Goal: Information Seeking & Learning: Learn about a topic

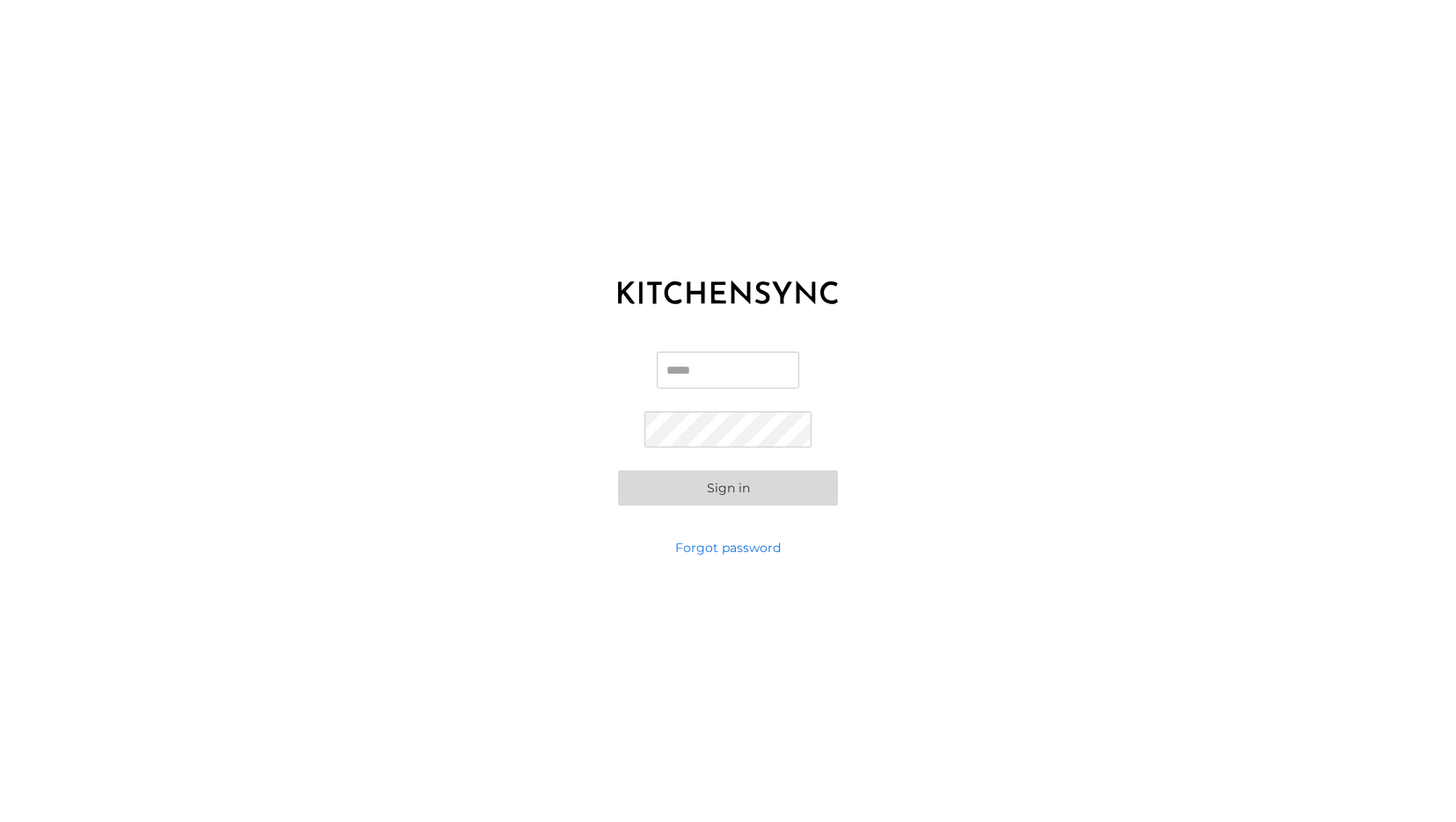
click at [695, 374] on input "Email" at bounding box center [728, 370] width 143 height 37
type input "**********"
click at [791, 486] on button "Sign in" at bounding box center [728, 488] width 220 height 35
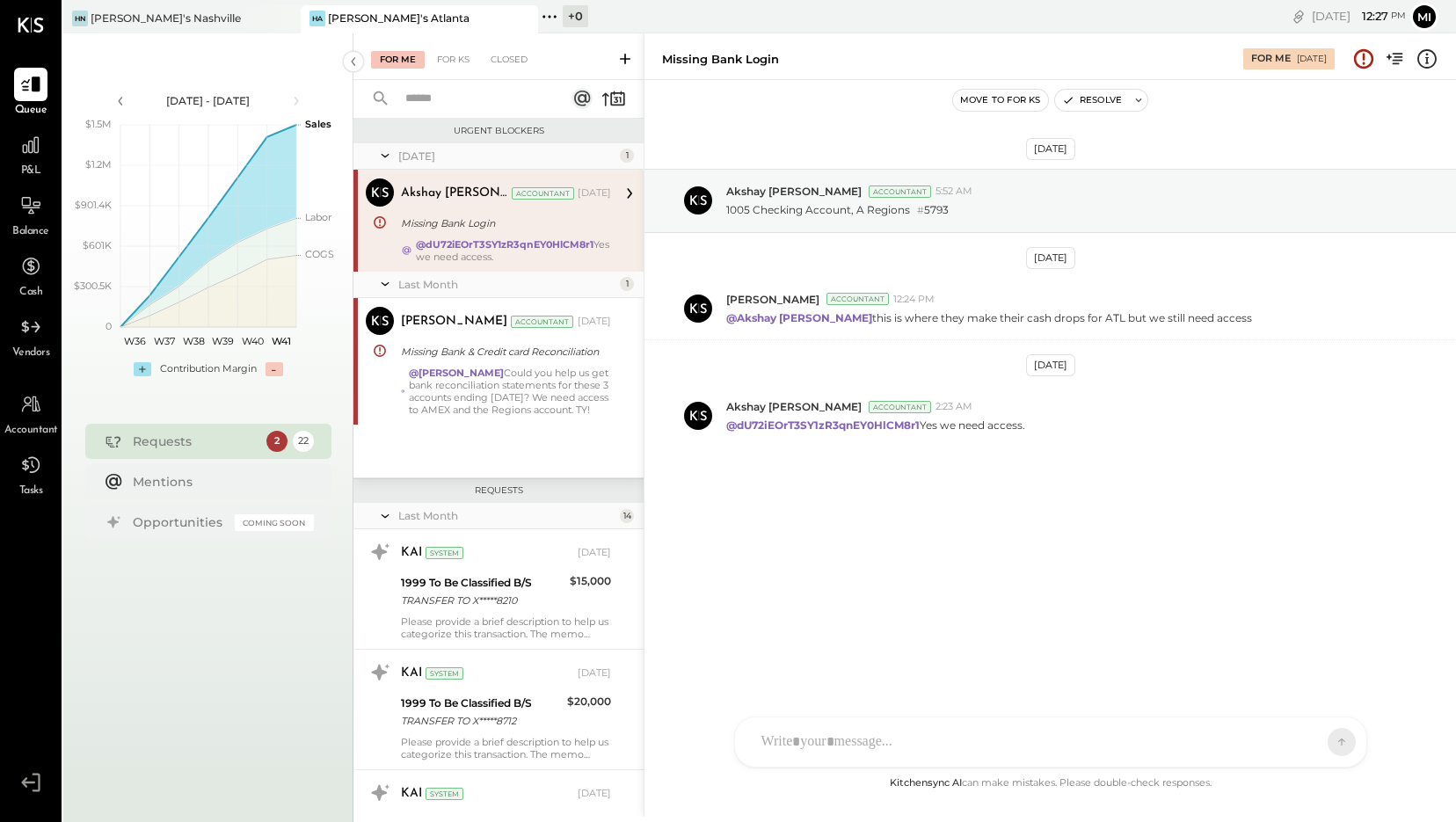
click at [473, 22] on div "HA [PERSON_NAME]'s [GEOGRAPHIC_DATA]" at bounding box center [407, 19] width 211 height 16
click at [508, 19] on div at bounding box center [507, 18] width 62 height 26
click at [204, 24] on div "[PERSON_NAME]'s Nashville" at bounding box center [168, 19] width 211 height 16
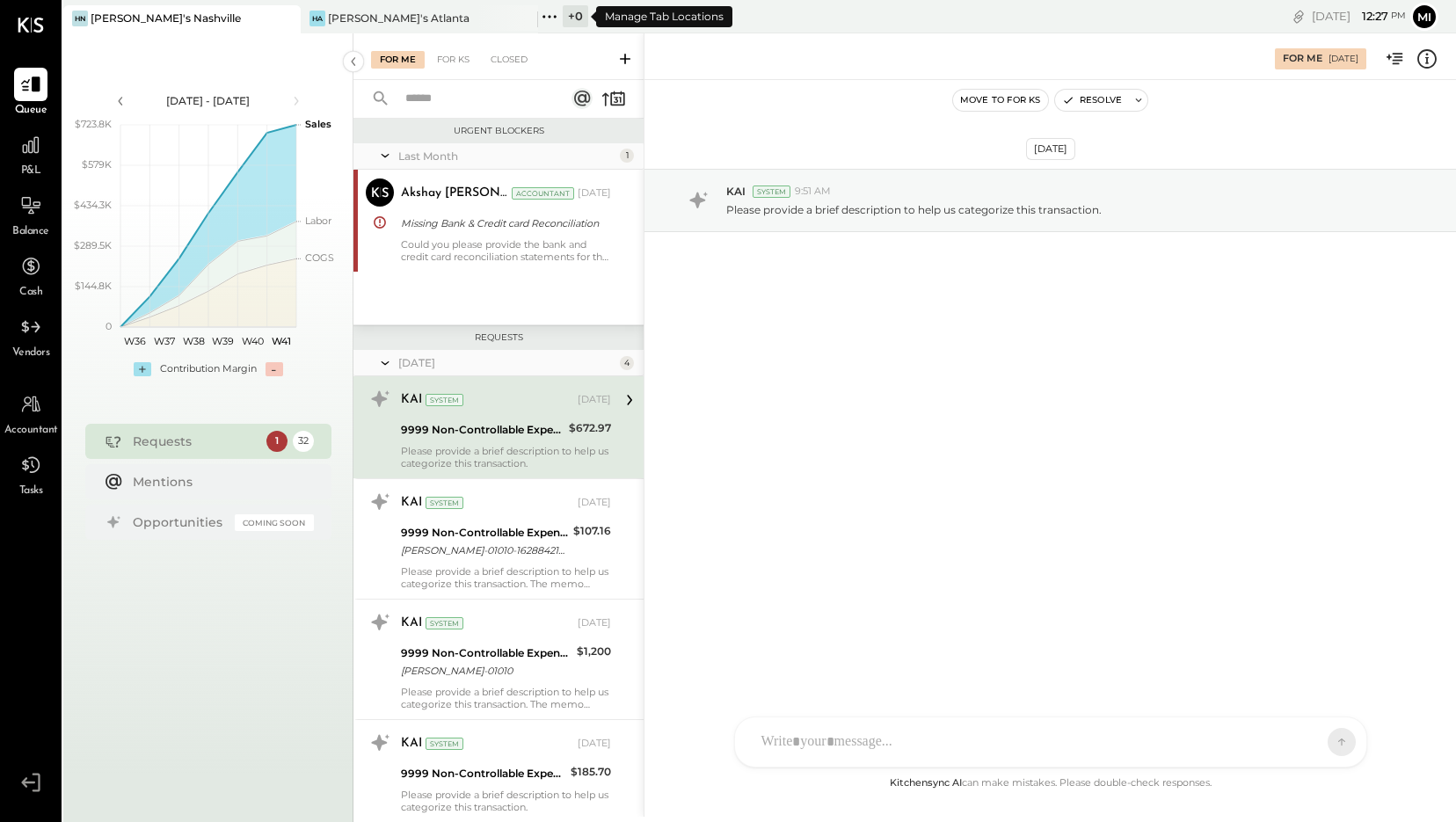
click at [547, 17] on icon at bounding box center [550, 17] width 23 height 23
click at [28, 161] on div at bounding box center [31, 145] width 34 height 34
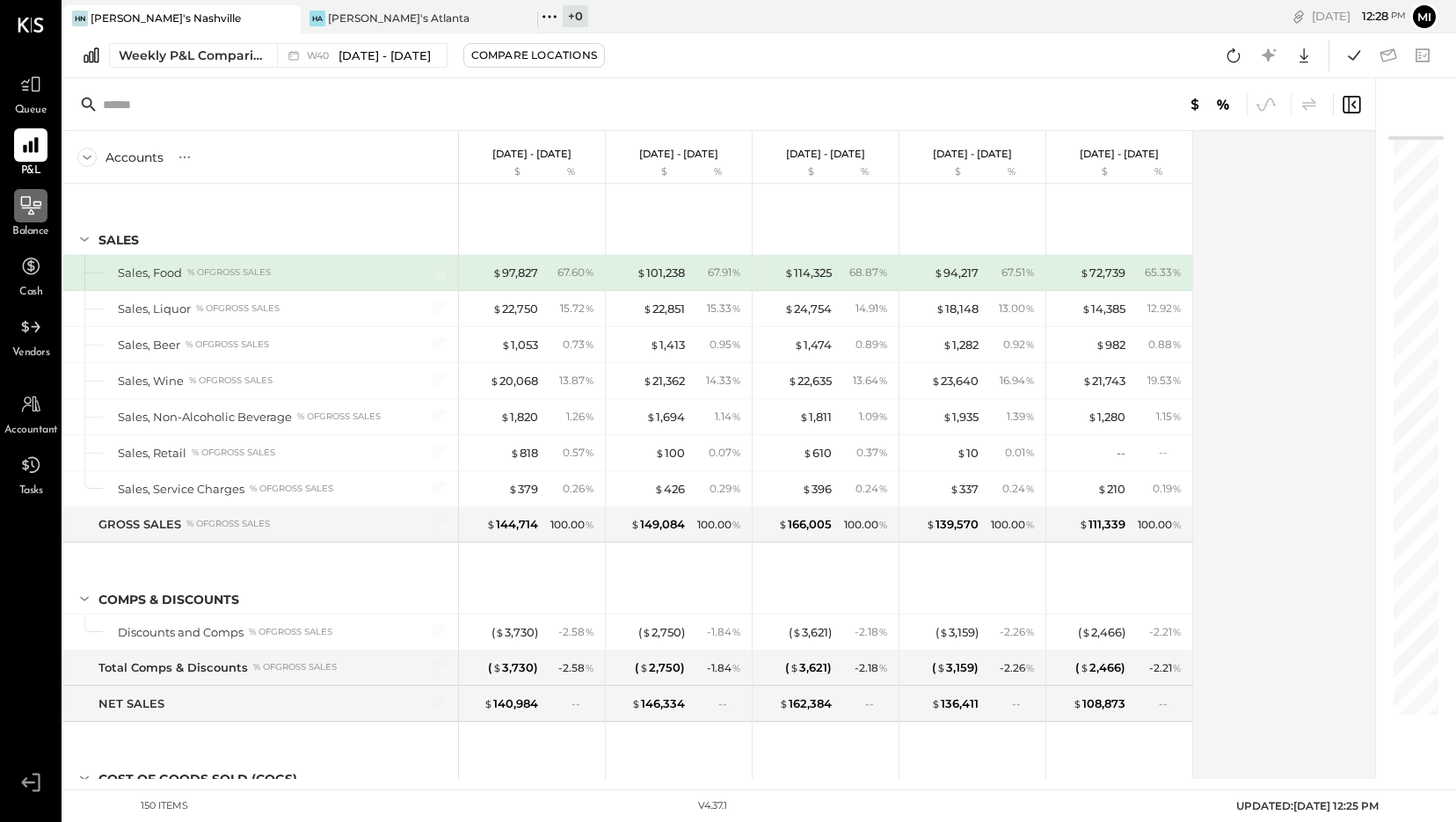
click at [37, 219] on div at bounding box center [31, 206] width 34 height 34
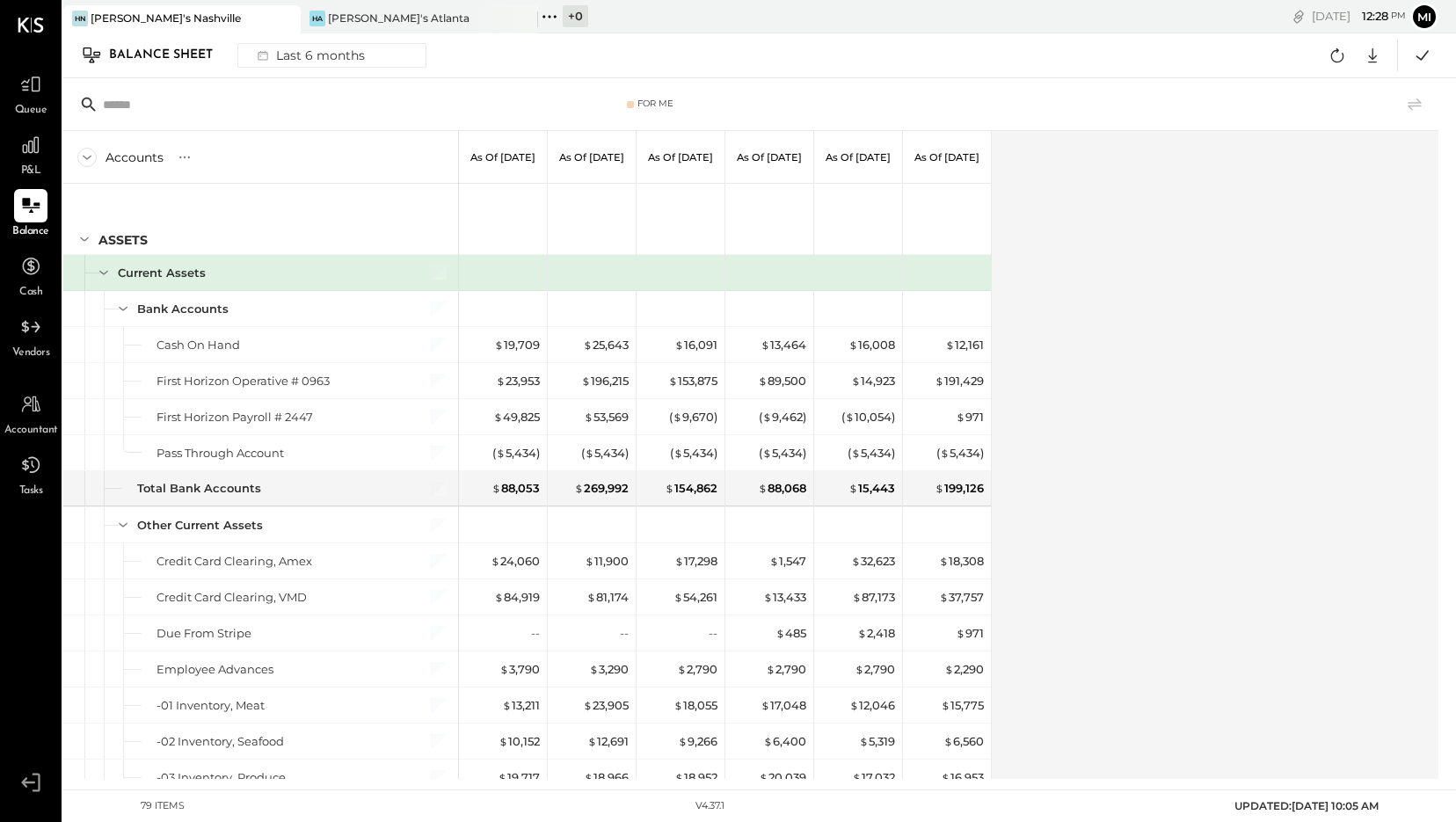
click at [205, 54] on div "Balance Sheet" at bounding box center [169, 56] width 121 height 28
click at [332, 54] on div "Last 6 months" at bounding box center [309, 56] width 125 height 23
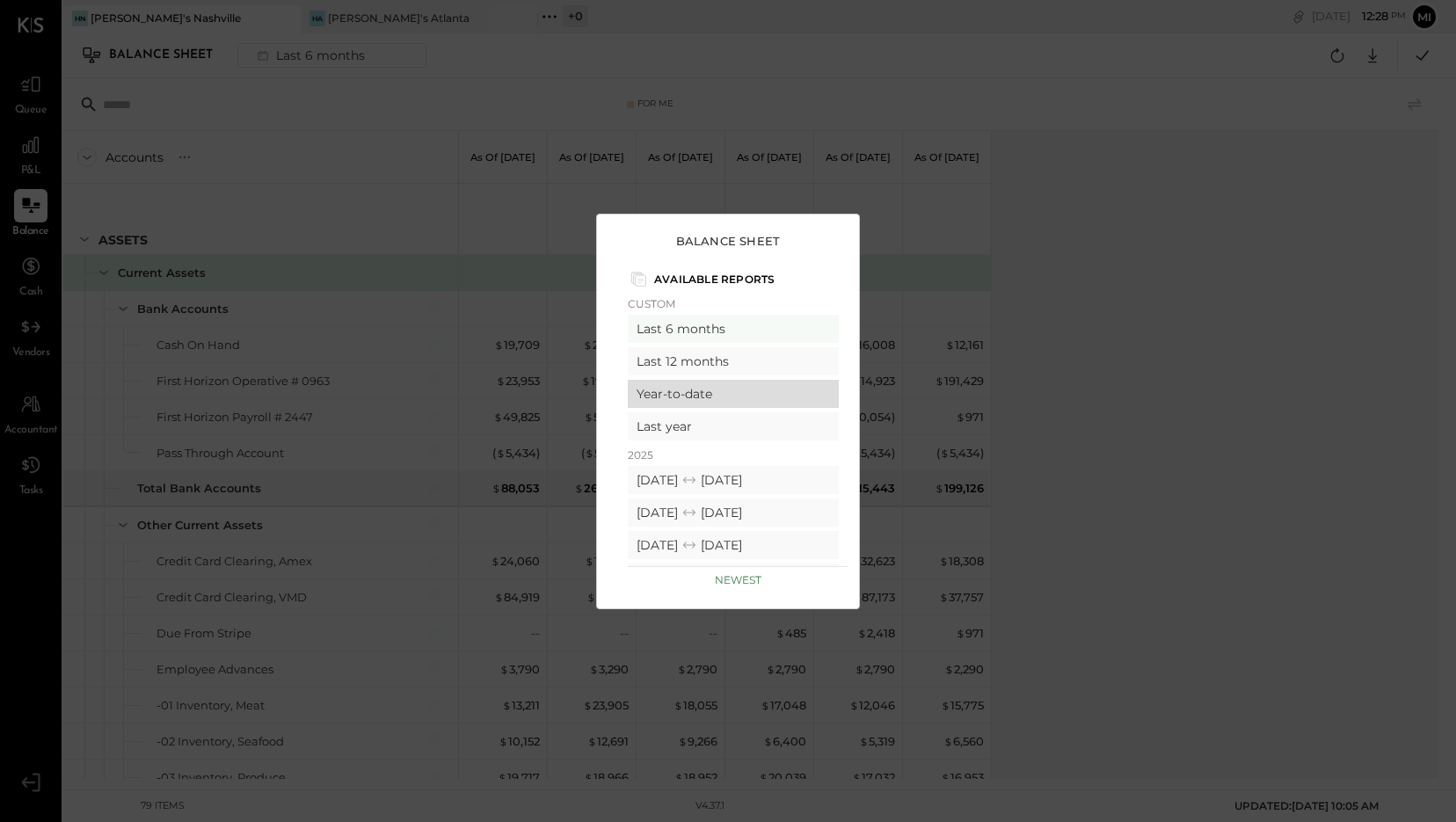
click at [680, 390] on div "Year-to-date" at bounding box center [733, 394] width 211 height 28
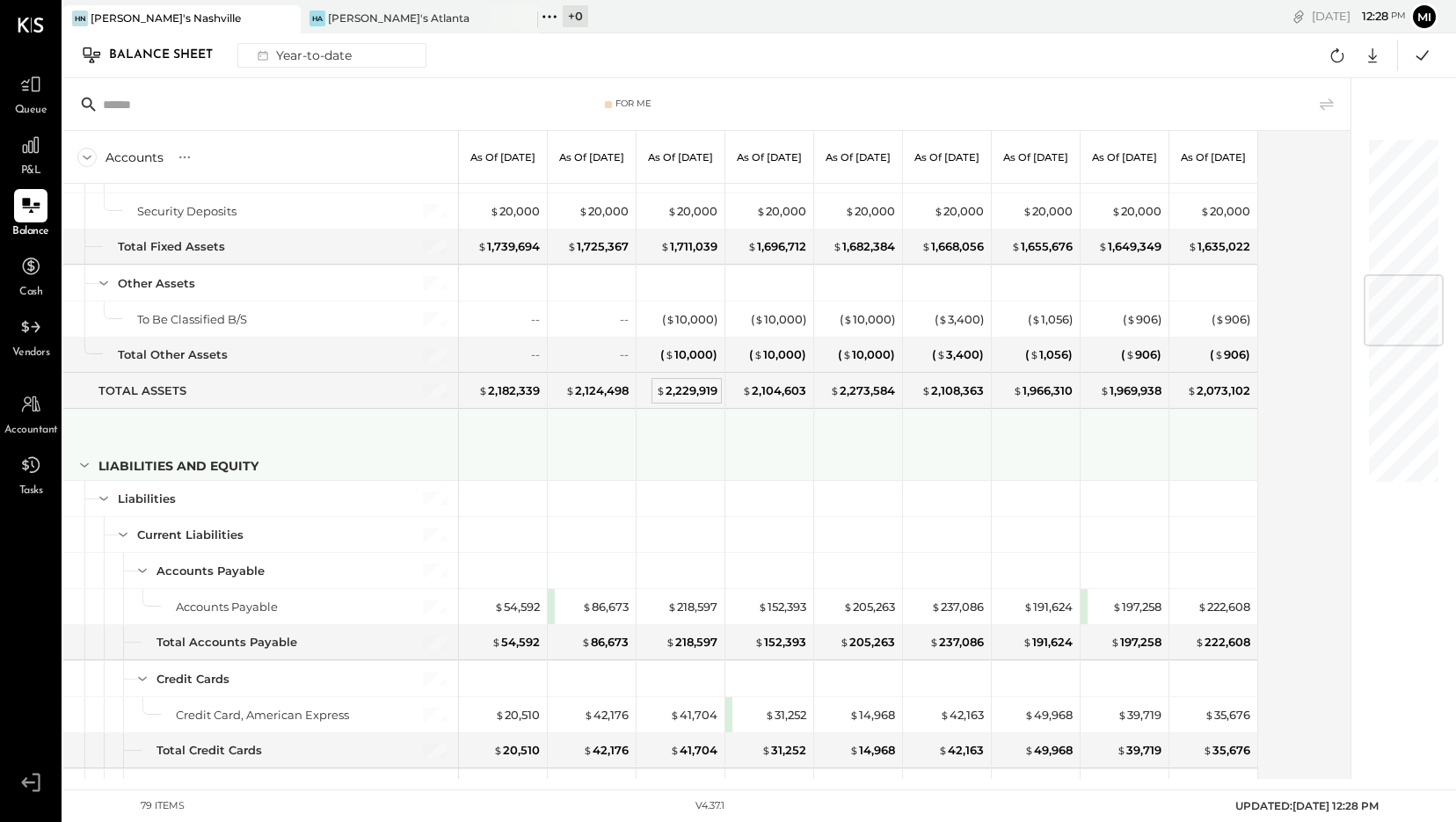
scroll to position [1056, 0]
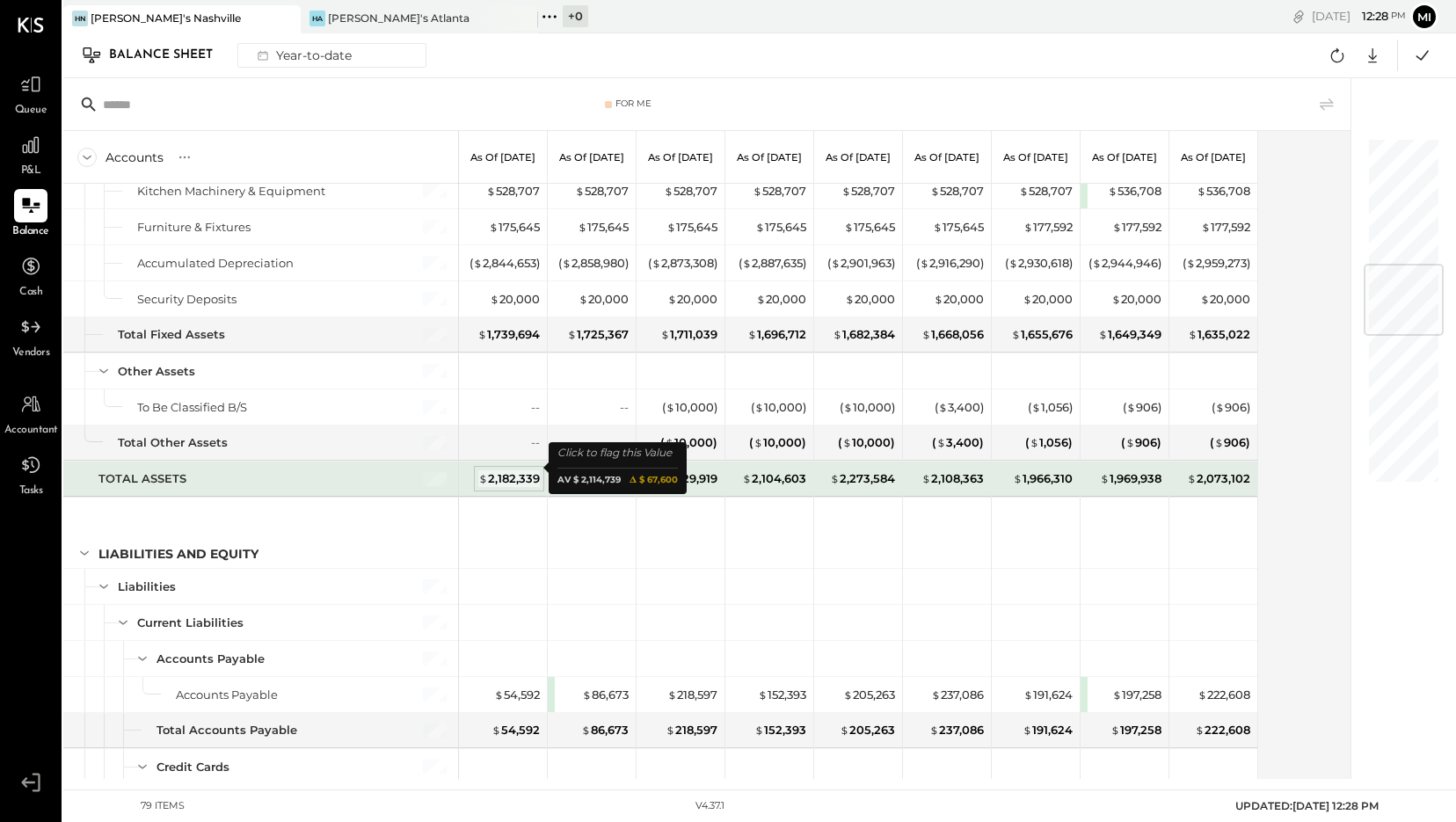
click at [521, 470] on div "$ 2,182,339" at bounding box center [509, 478] width 62 height 17
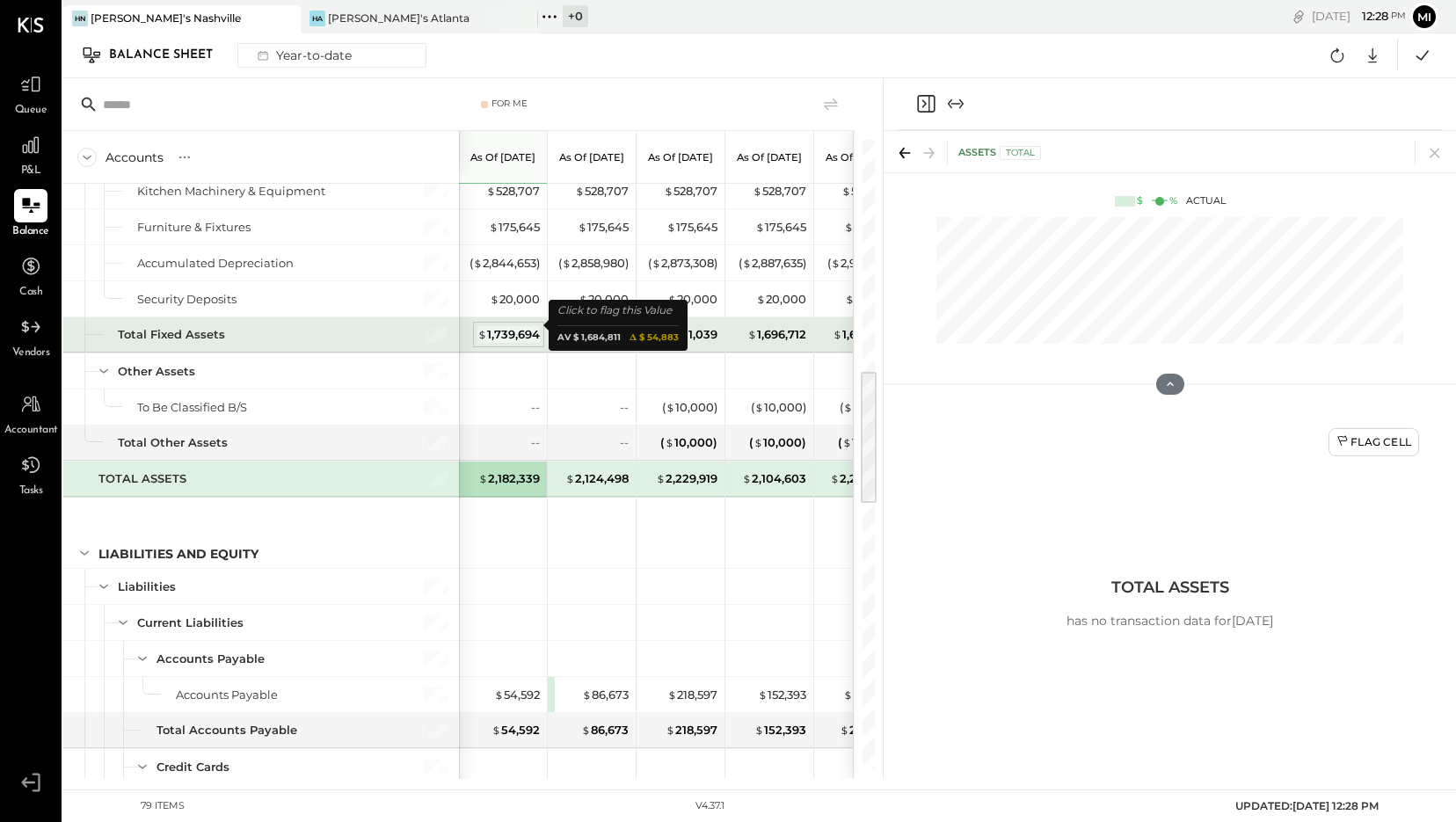
click at [510, 326] on div "$ 1,739,694" at bounding box center [508, 334] width 63 height 17
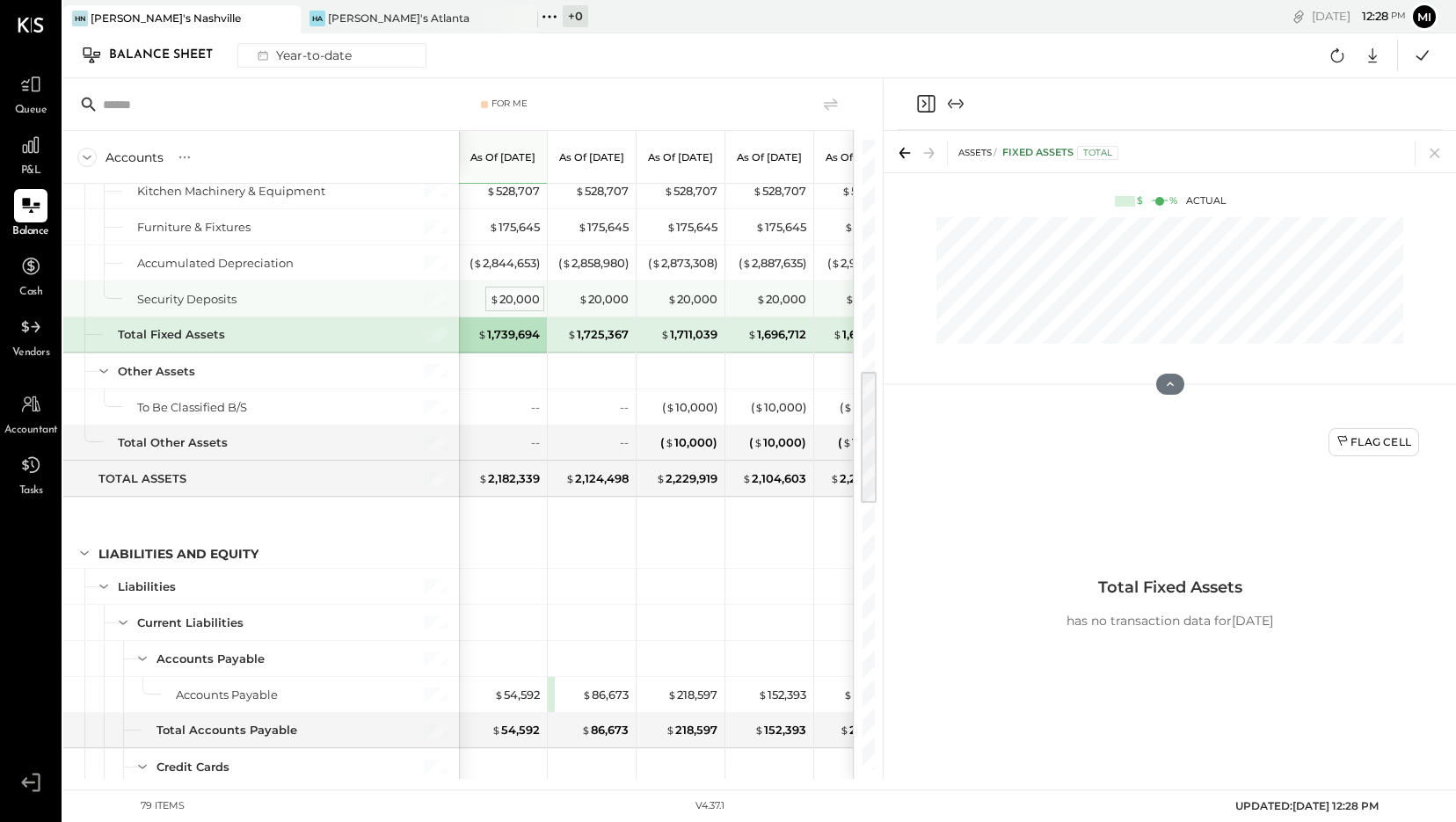
drag, startPoint x: 510, startPoint y: 324, endPoint x: 510, endPoint y: 292, distance: 32.0
click at [510, 292] on div "$ 20,000" at bounding box center [515, 299] width 50 height 17
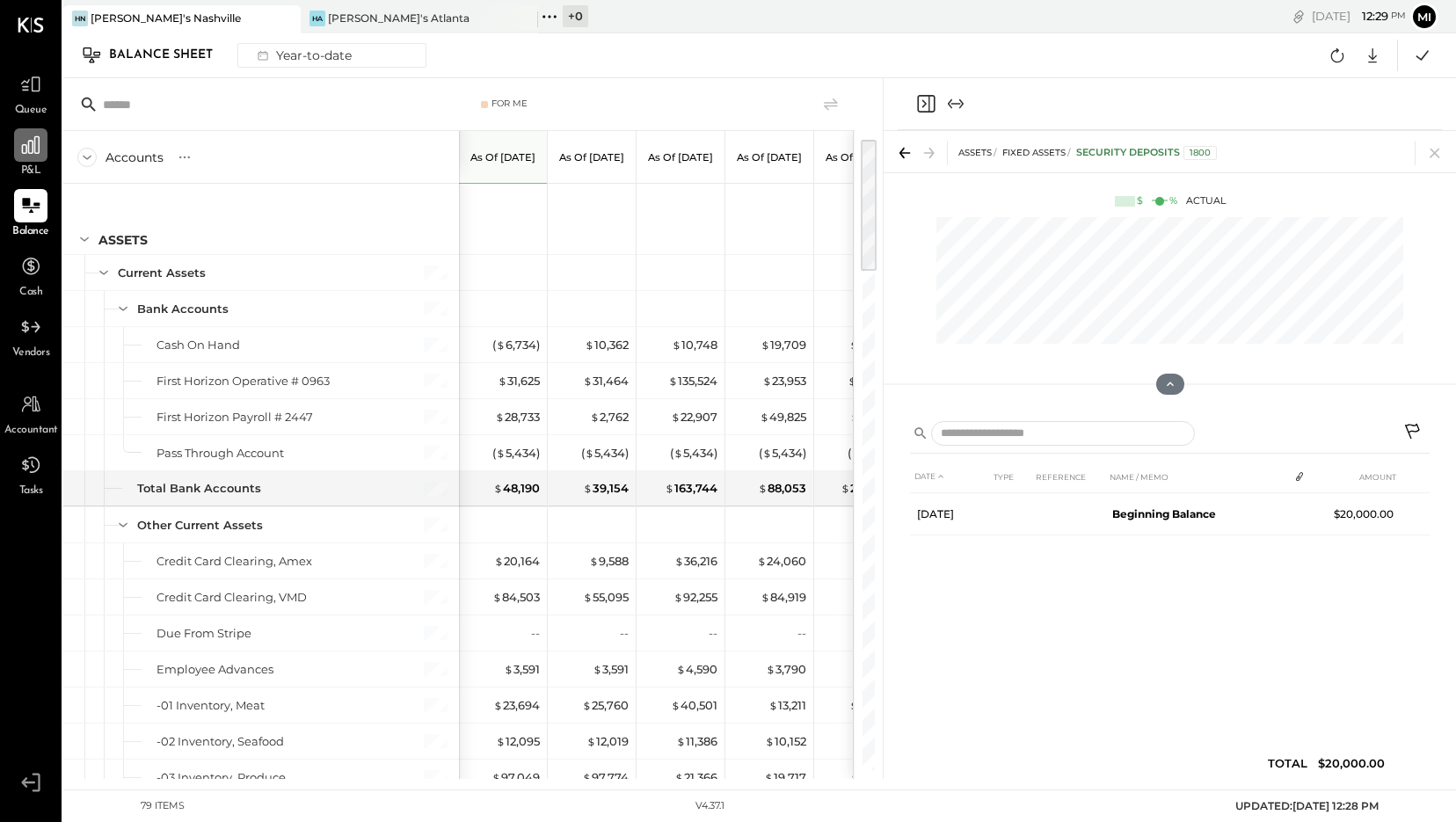
click at [43, 151] on div at bounding box center [31, 145] width 34 height 34
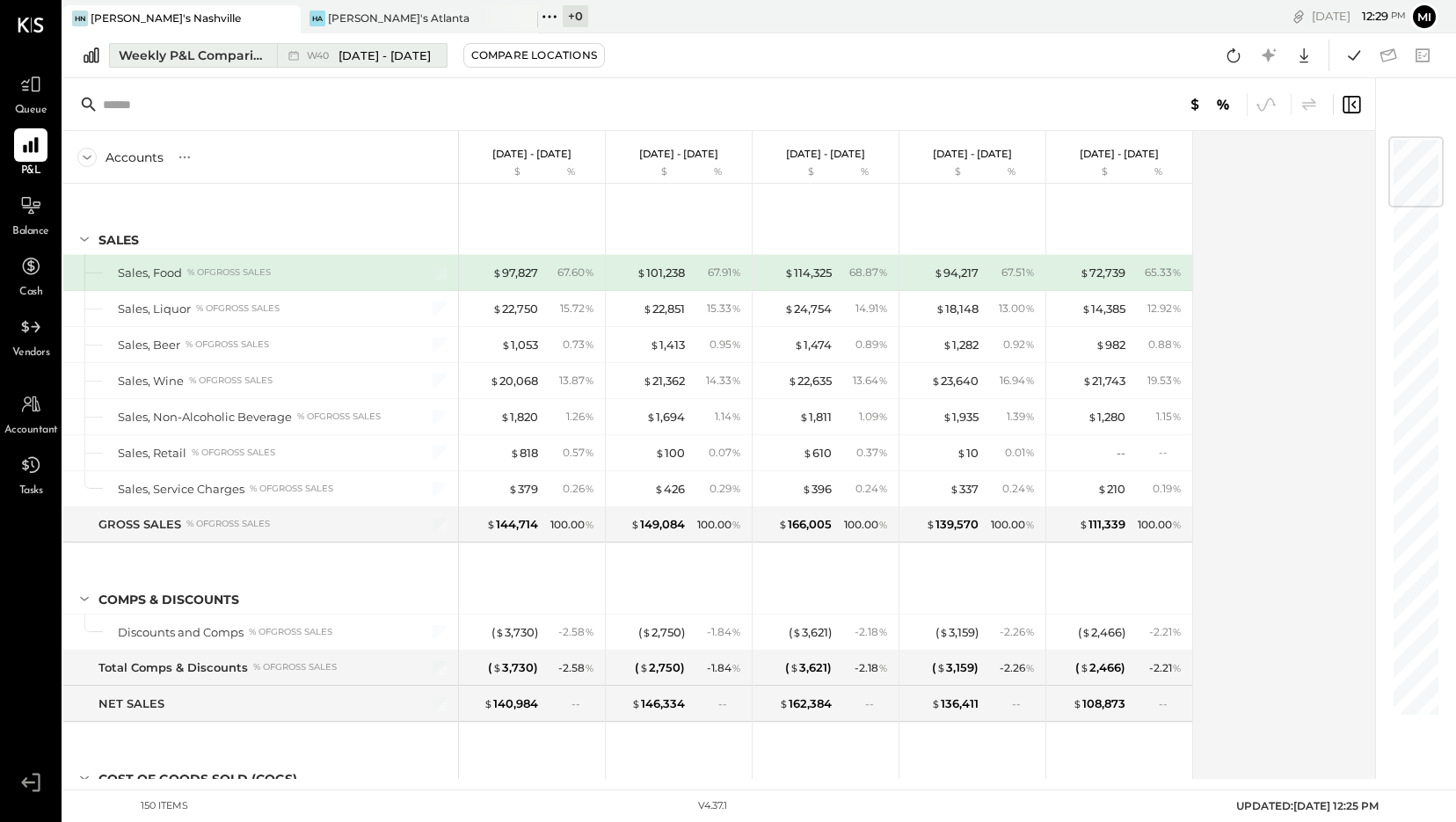
click at [223, 65] on button "Weekly P&L Comparison W40 [DATE] - [DATE]" at bounding box center [278, 56] width 338 height 25
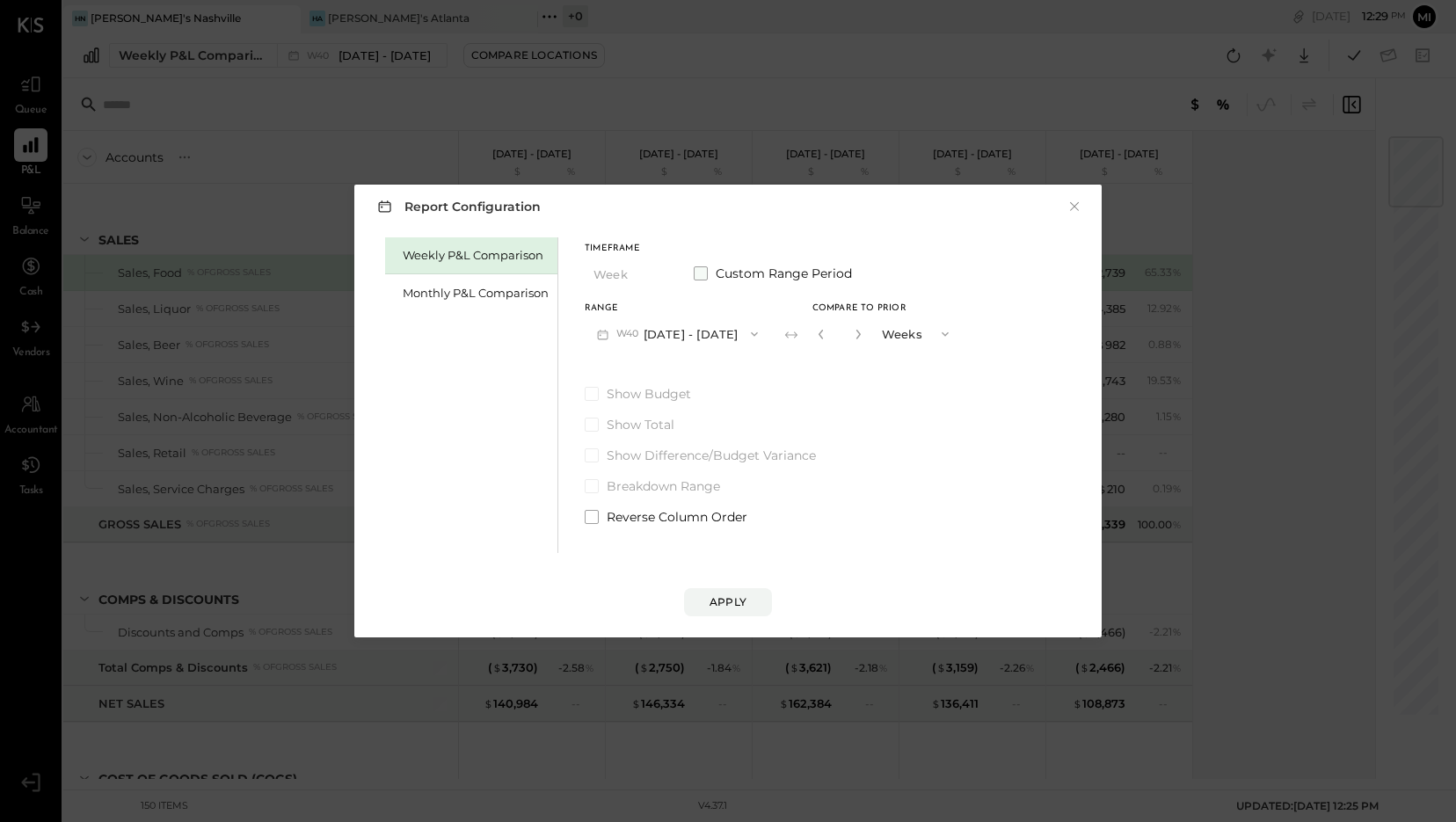
click at [703, 275] on span at bounding box center [701, 274] width 14 height 14
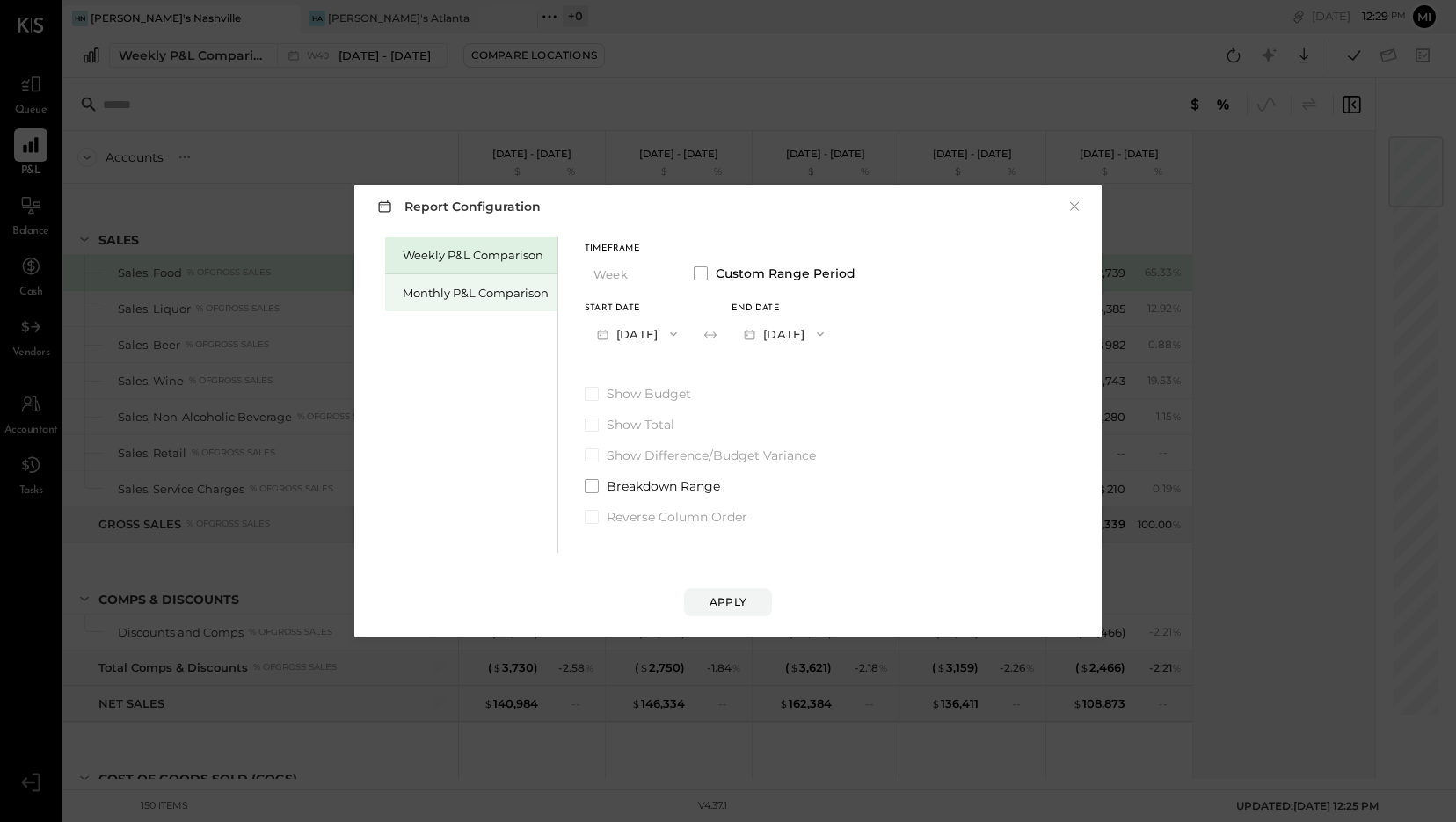
click at [422, 291] on div "Monthly P&L Comparison" at bounding box center [476, 293] width 146 height 17
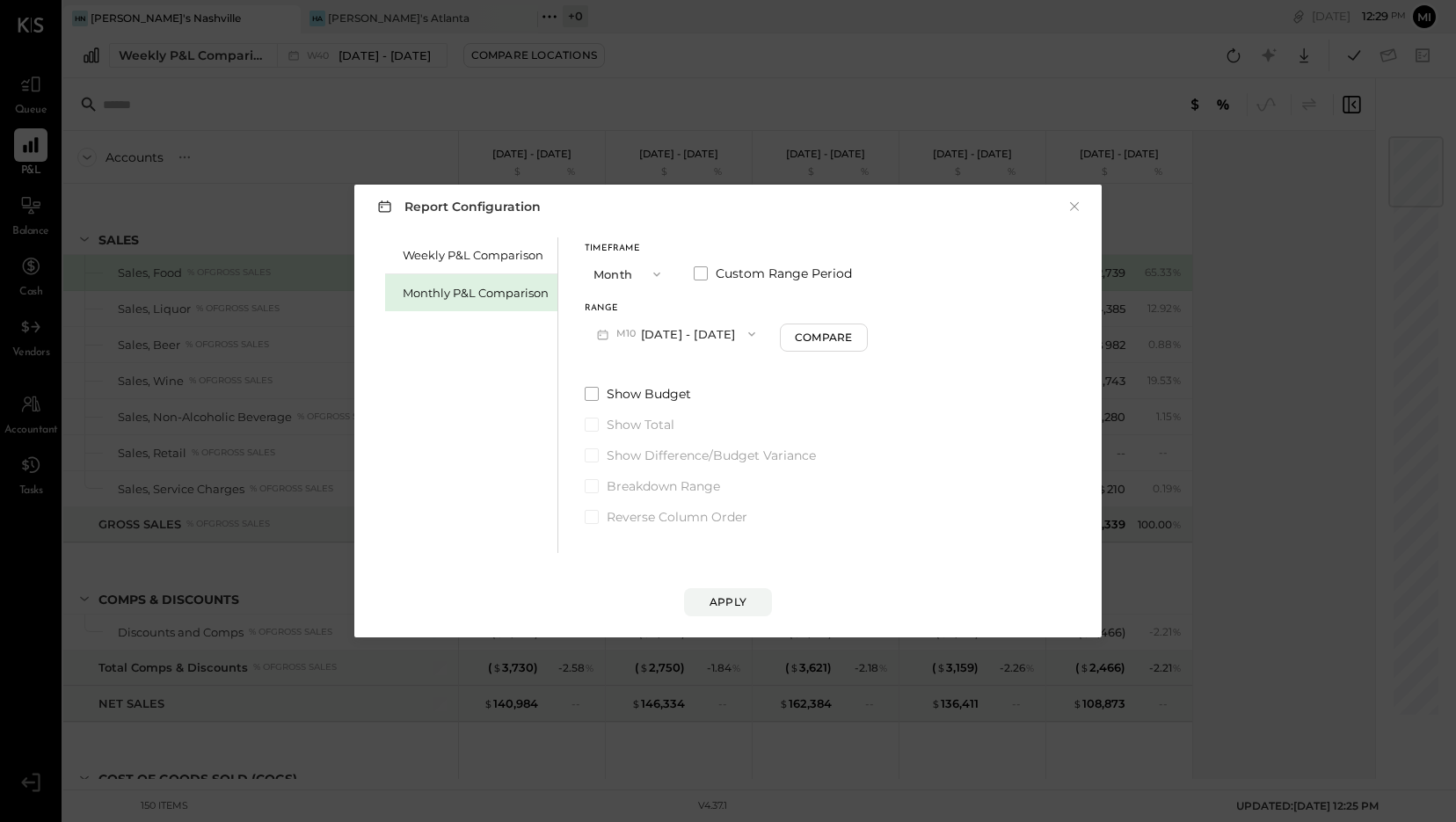
click at [646, 277] on span "button" at bounding box center [653, 275] width 23 height 14
click at [625, 342] on div "YTD" at bounding box center [628, 337] width 86 height 32
click at [725, 598] on div "Apply" at bounding box center [728, 601] width 37 height 15
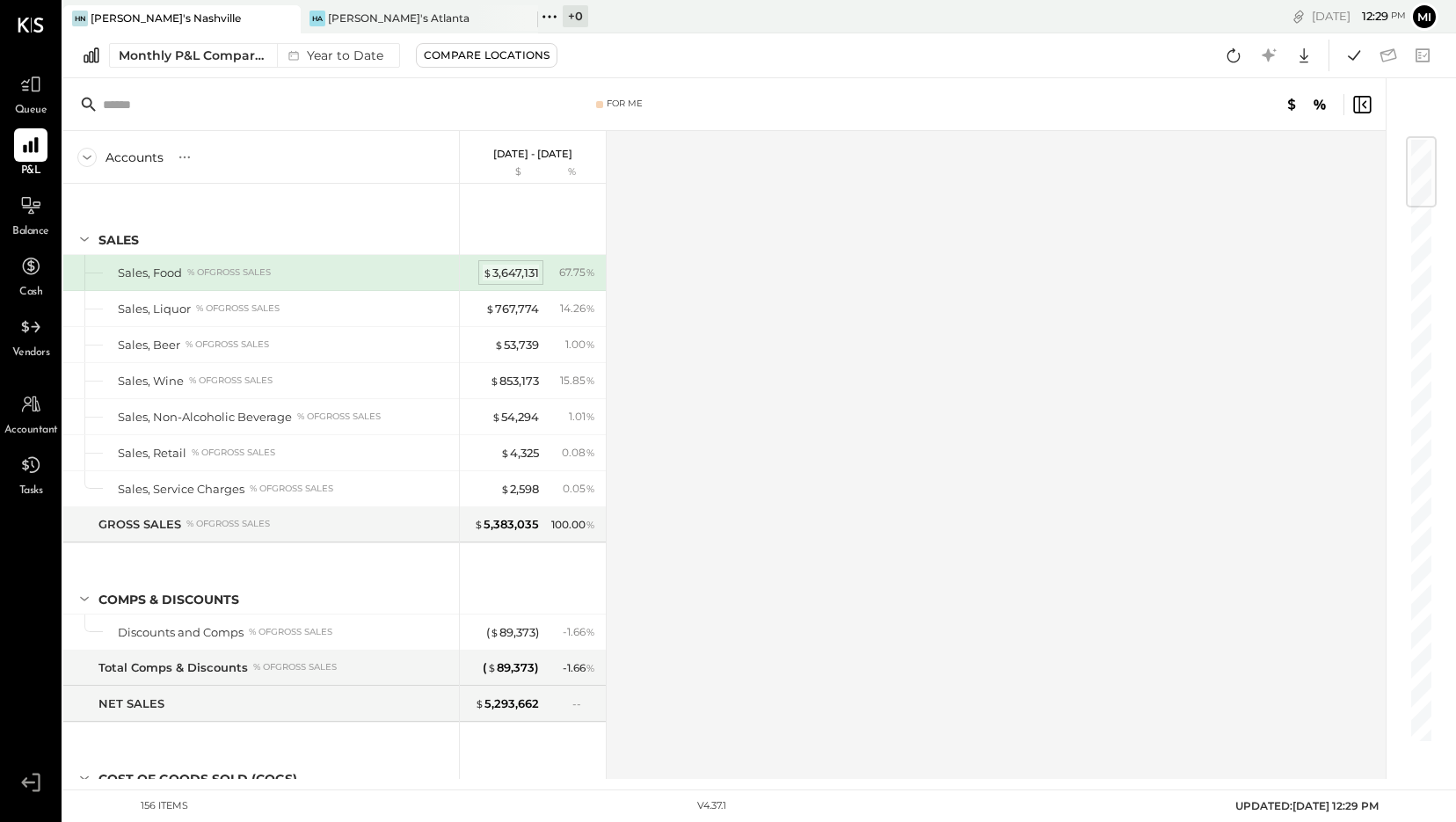
click at [517, 269] on div "$ 3,647,131" at bounding box center [511, 273] width 57 height 17
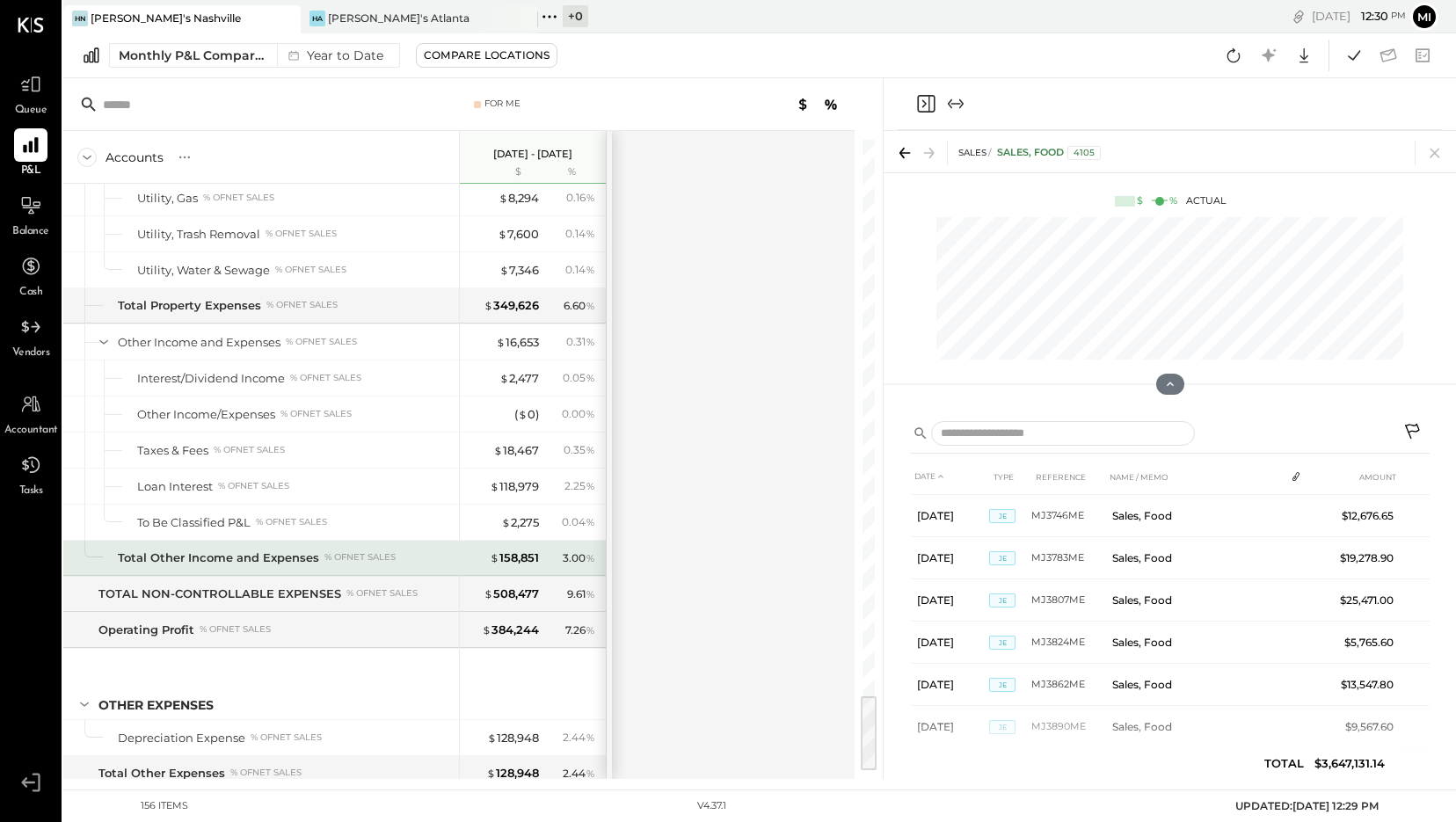
scroll to position [4486, 0]
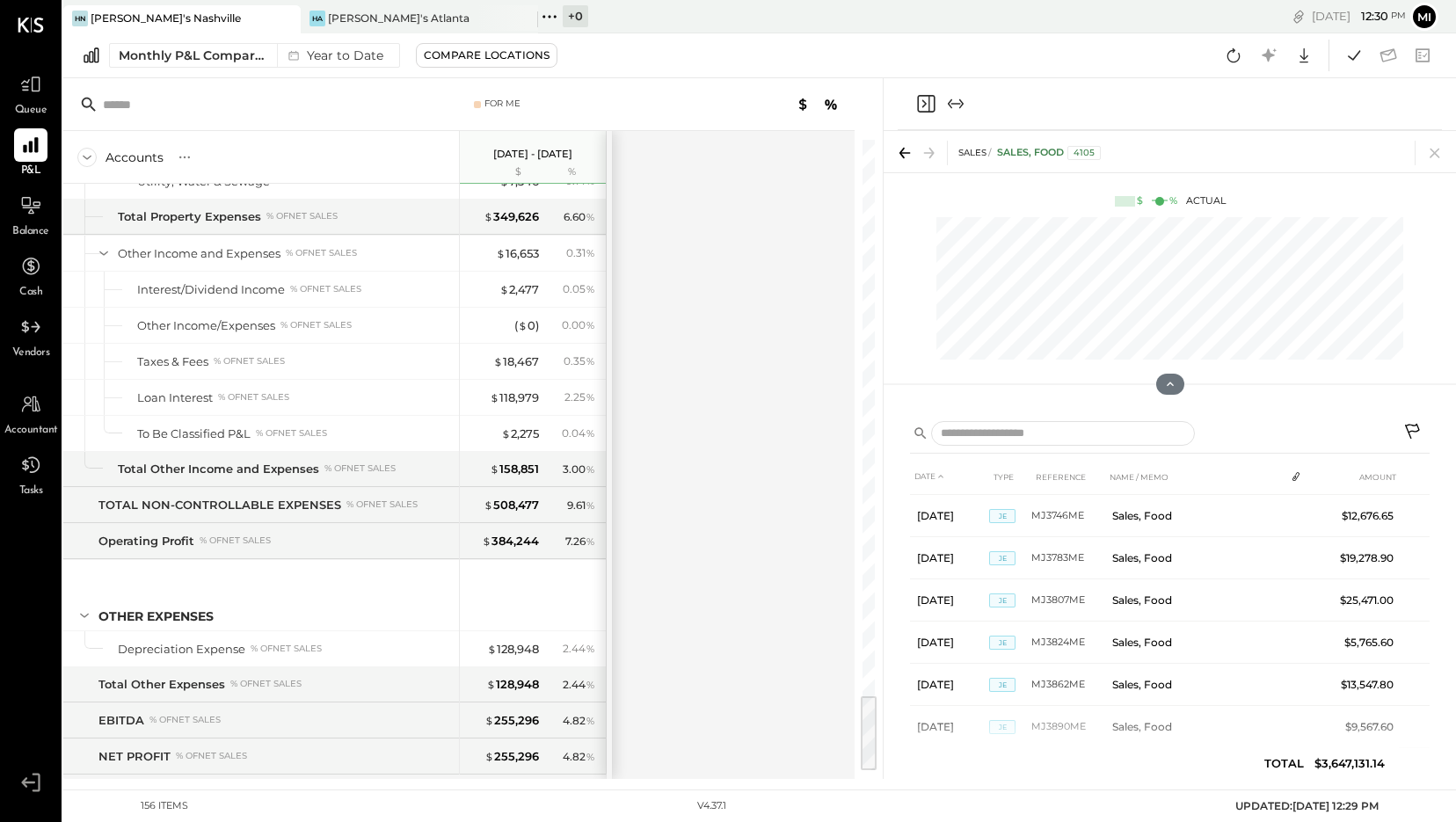
click at [681, 277] on div "For Me Accounts S % GL [DATE] - [DATE] $ % SALES Sales, Food % of GROSS SALES S…" at bounding box center [759, 428] width 1393 height 701
drag, startPoint x: 554, startPoint y: 284, endPoint x: 838, endPoint y: 281, distance: 284.0
click at [553, 317] on div "0.00 %" at bounding box center [572, 325] width 58 height 16
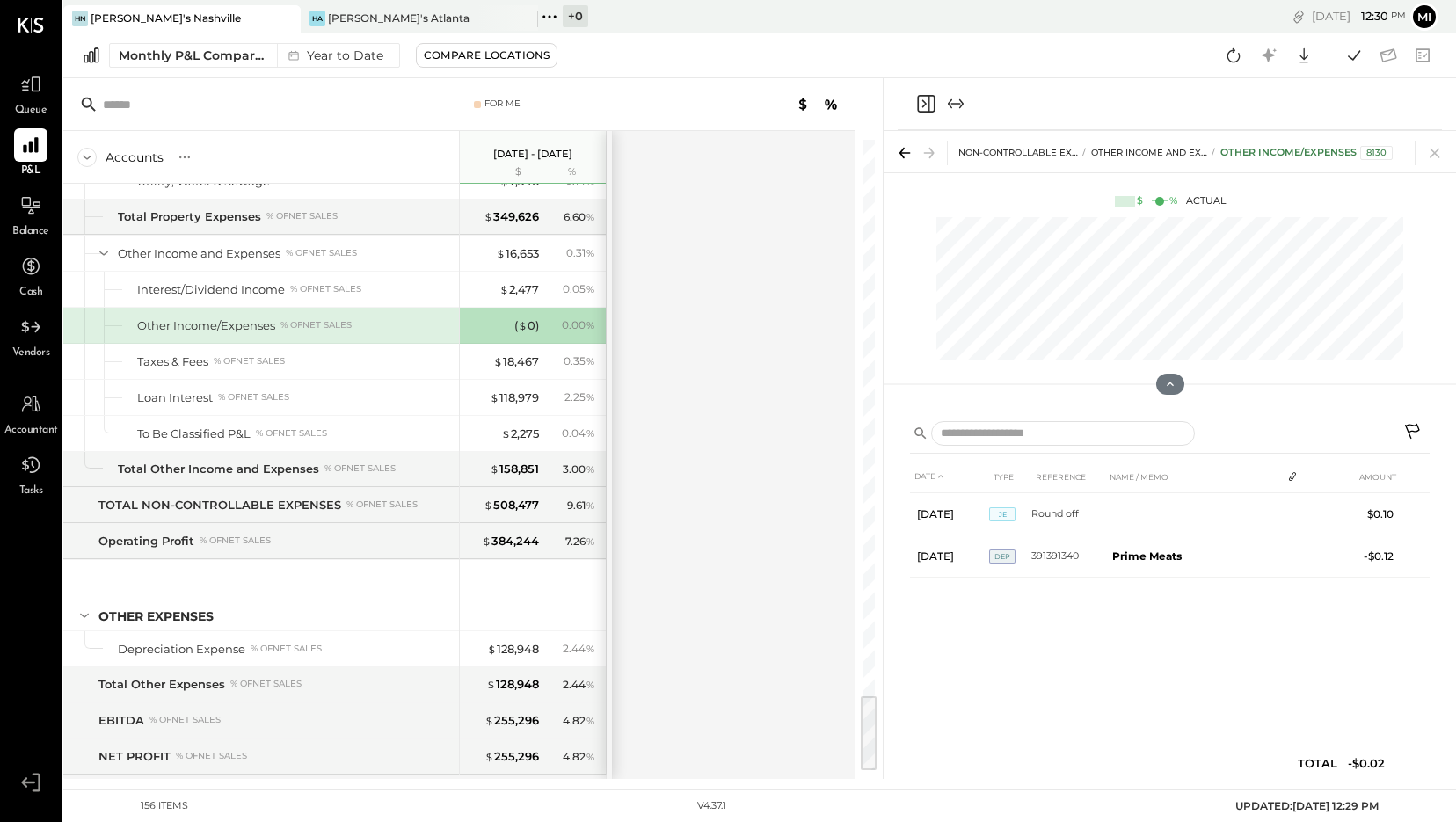
scroll to position [0, 0]
click at [1416, 428] on icon at bounding box center [1414, 434] width 21 height 21
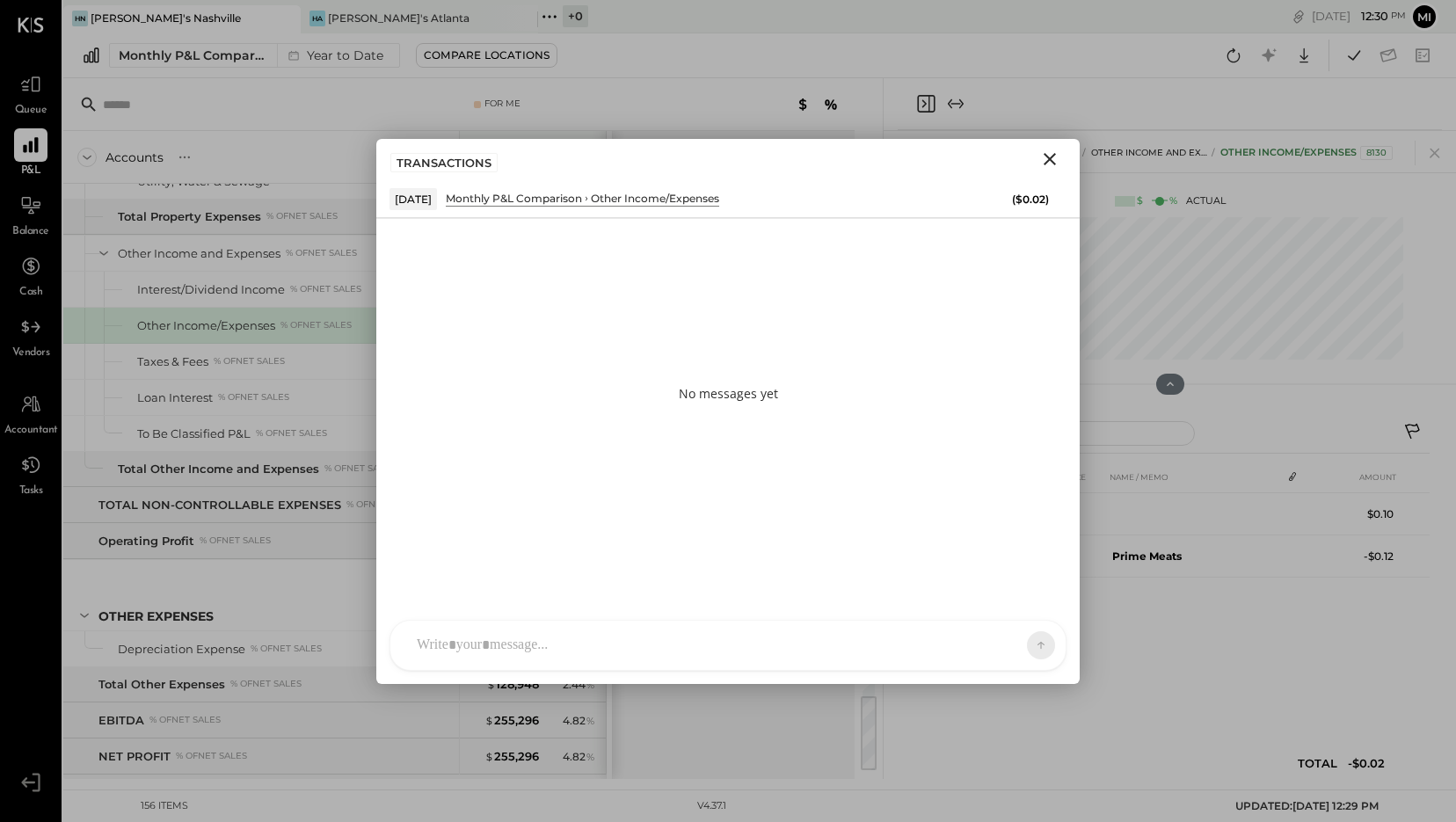
click at [1052, 161] on icon "Close" at bounding box center [1050, 159] width 12 height 12
click at [1052, 161] on div "NON-CONTROLLABLE EXPENSES Other Income and Expenses Other Income/Expenses 8130" at bounding box center [1178, 156] width 440 height 19
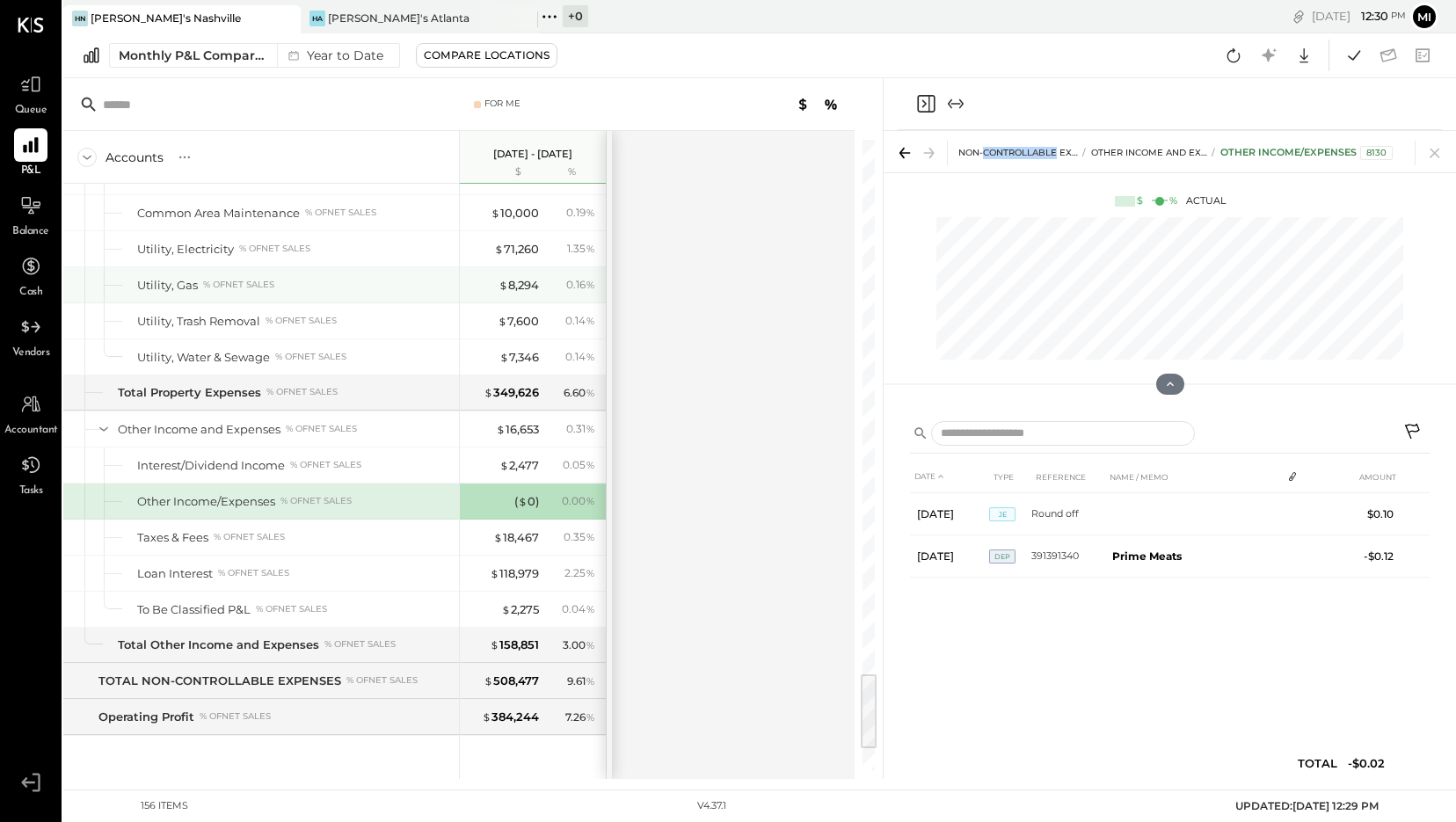
scroll to position [4223, 0]
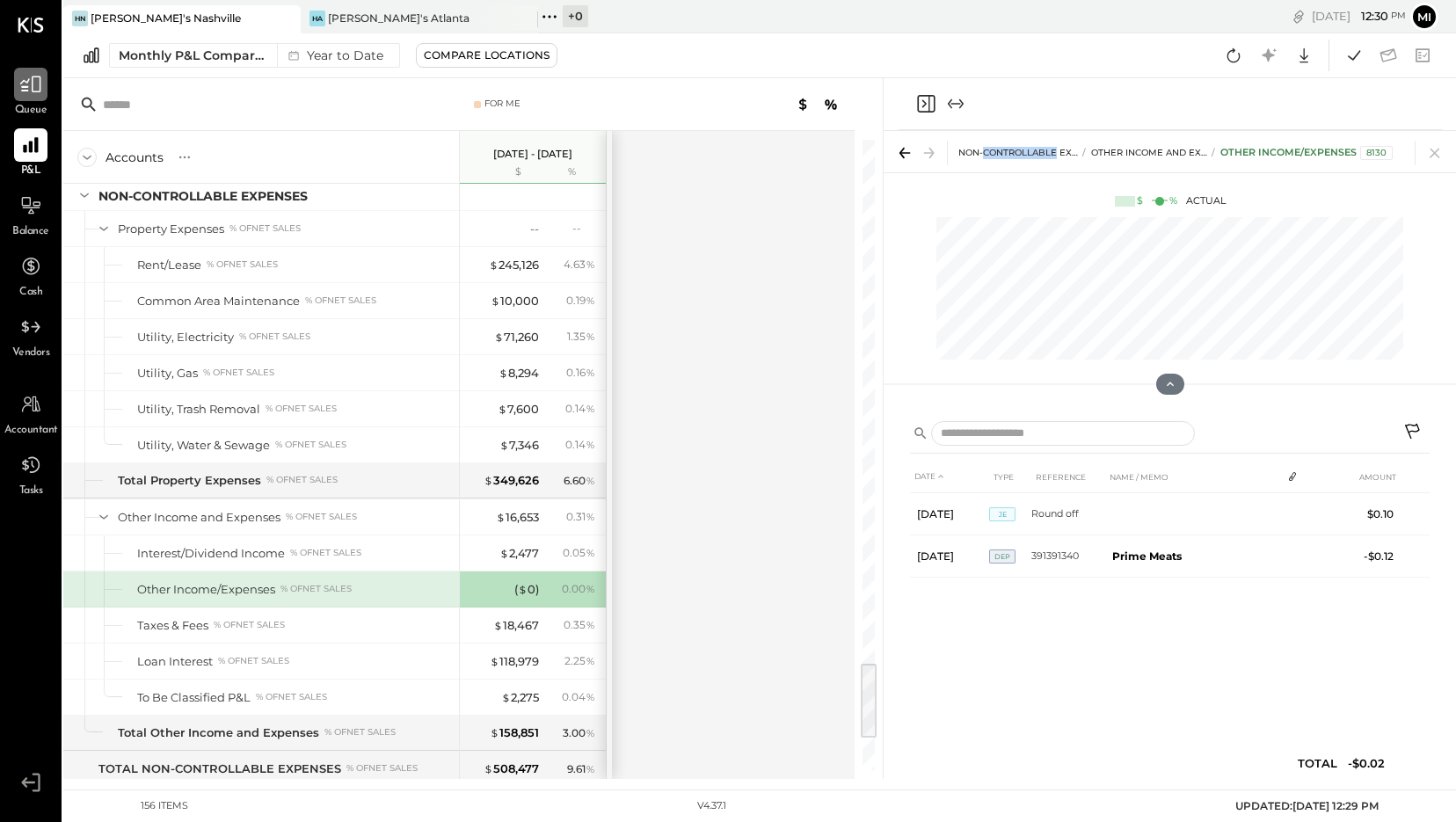
click at [35, 94] on icon at bounding box center [31, 84] width 23 height 23
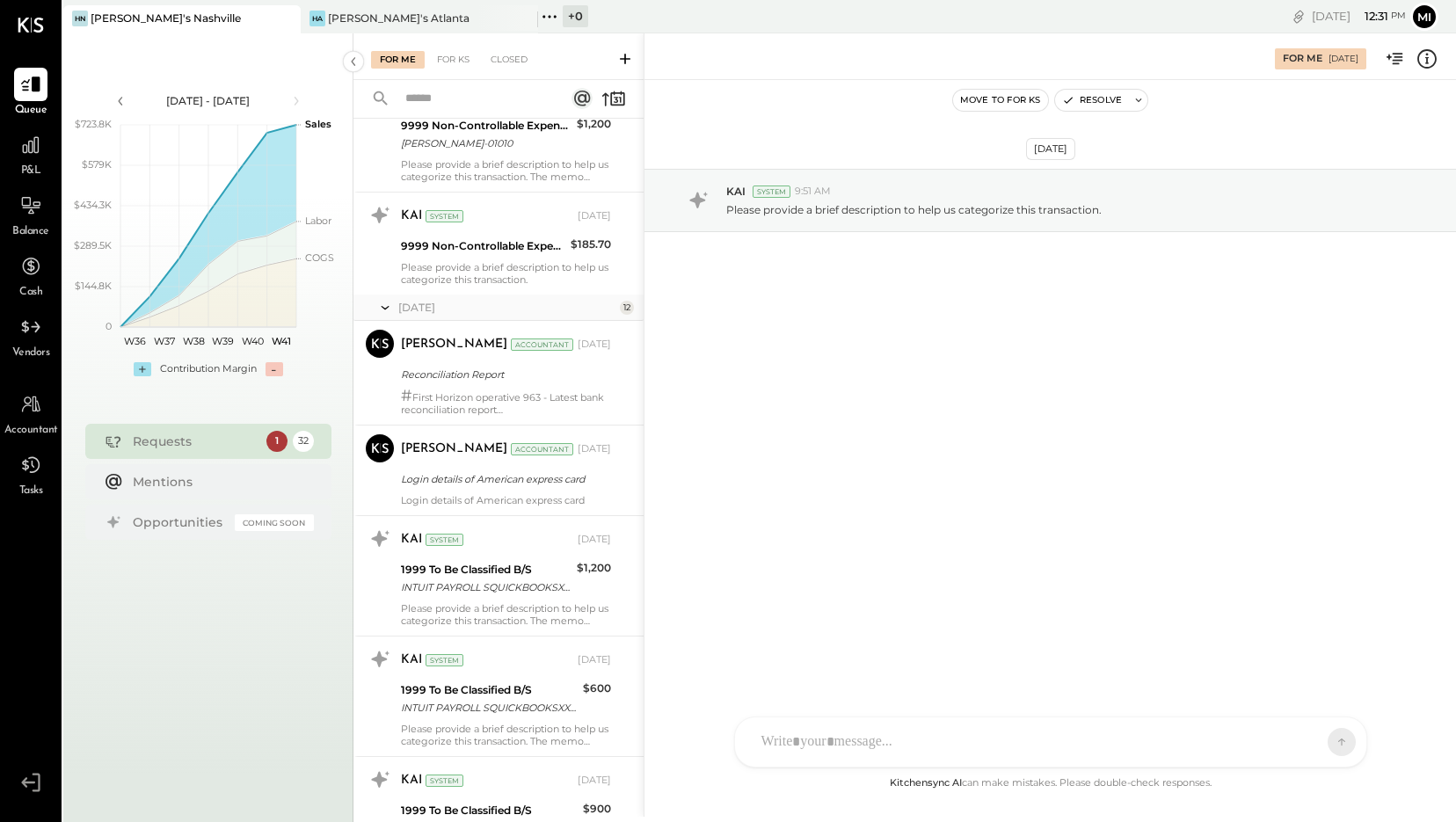
scroll to position [440, 0]
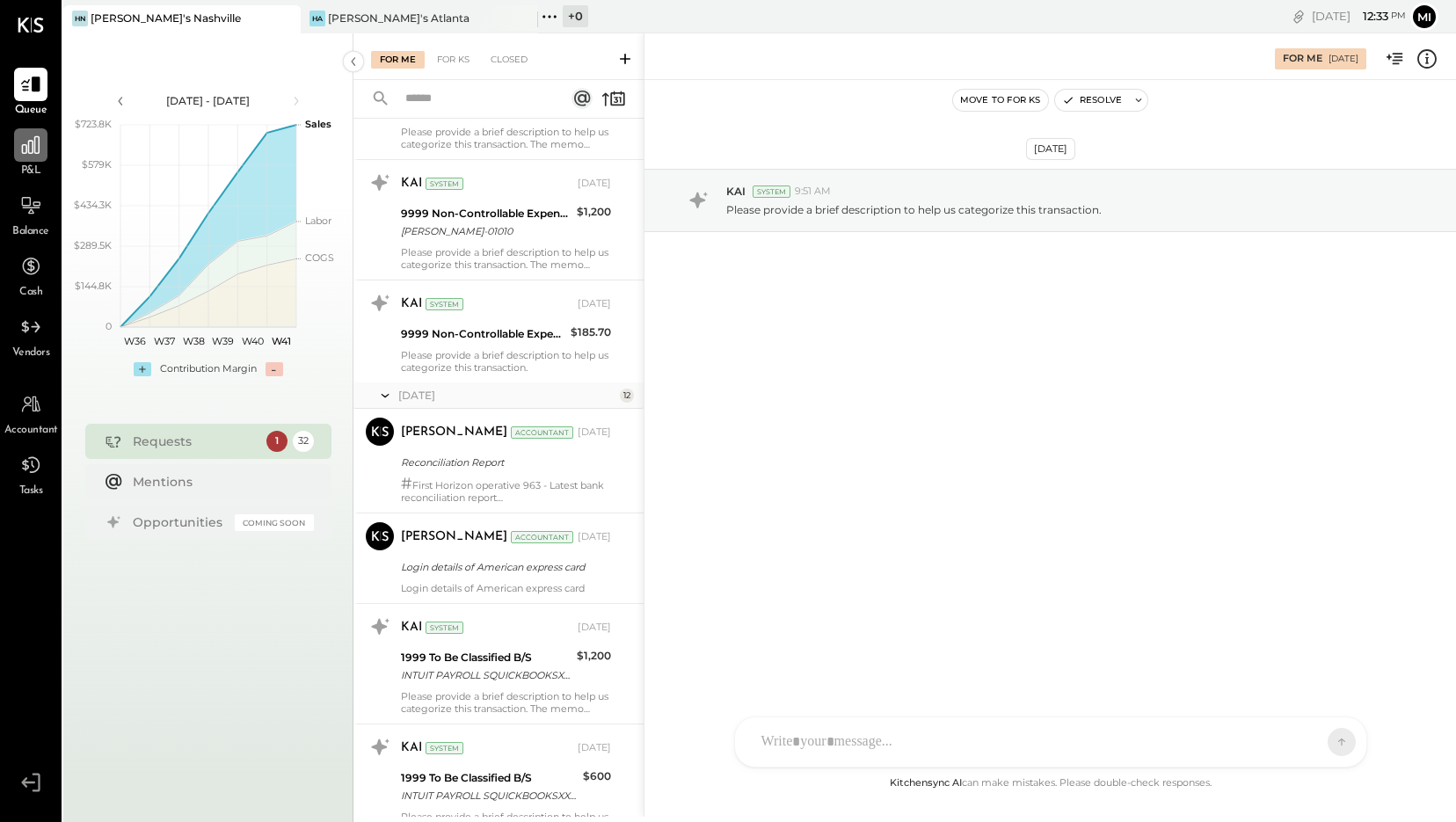
click at [26, 141] on icon at bounding box center [31, 145] width 23 height 23
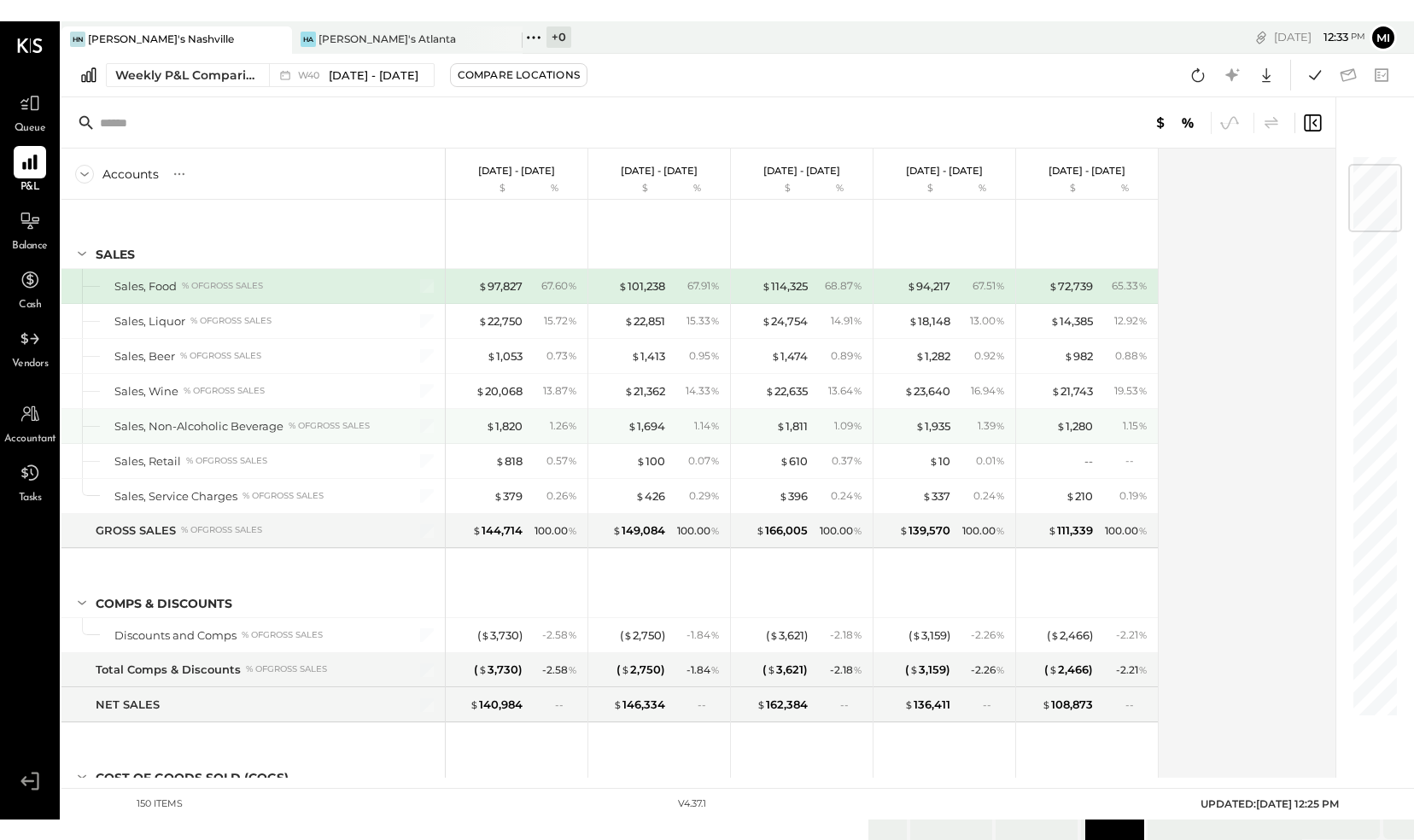
scroll to position [171, 0]
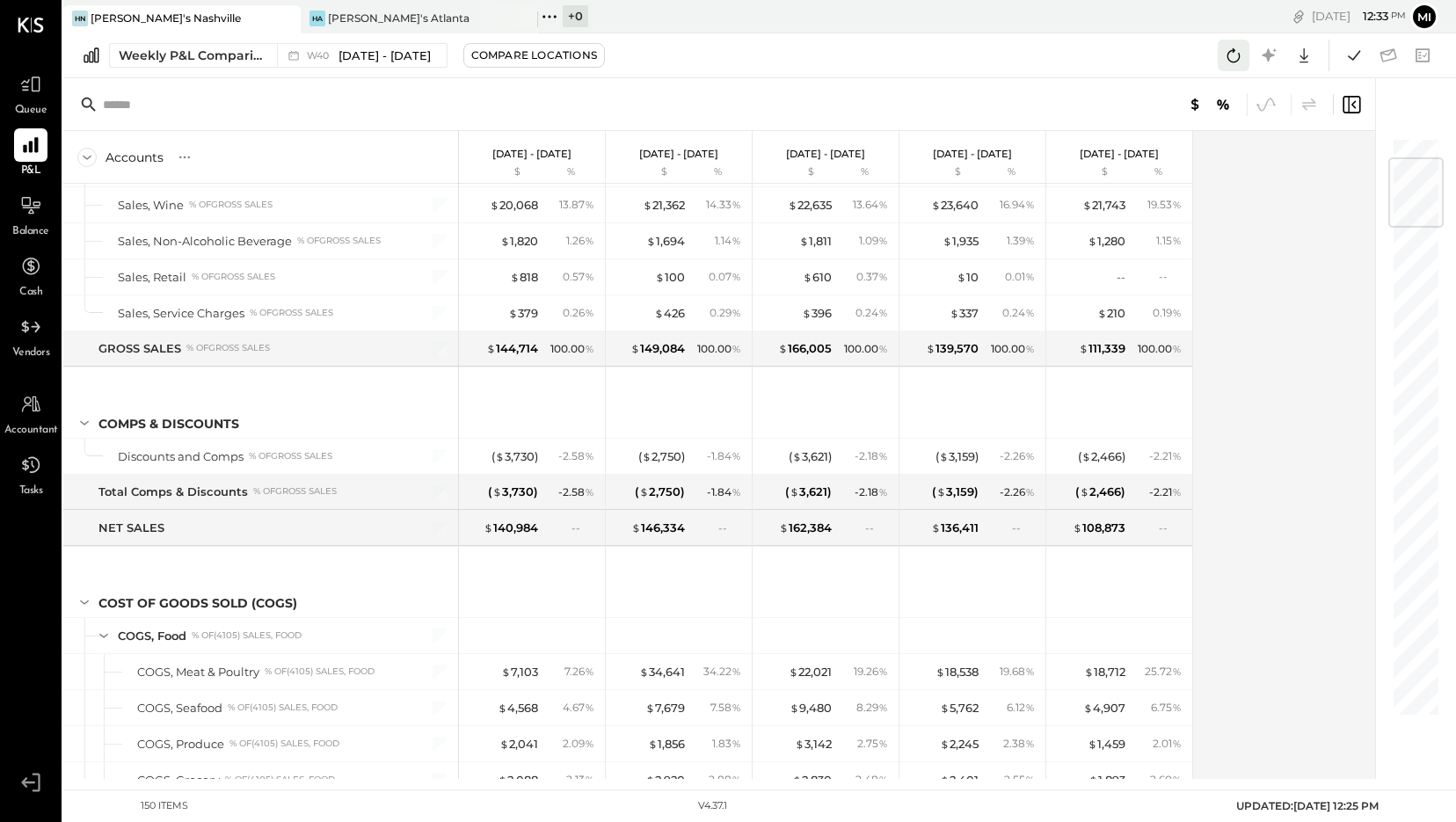
click at [1231, 60] on icon at bounding box center [1234, 56] width 23 height 23
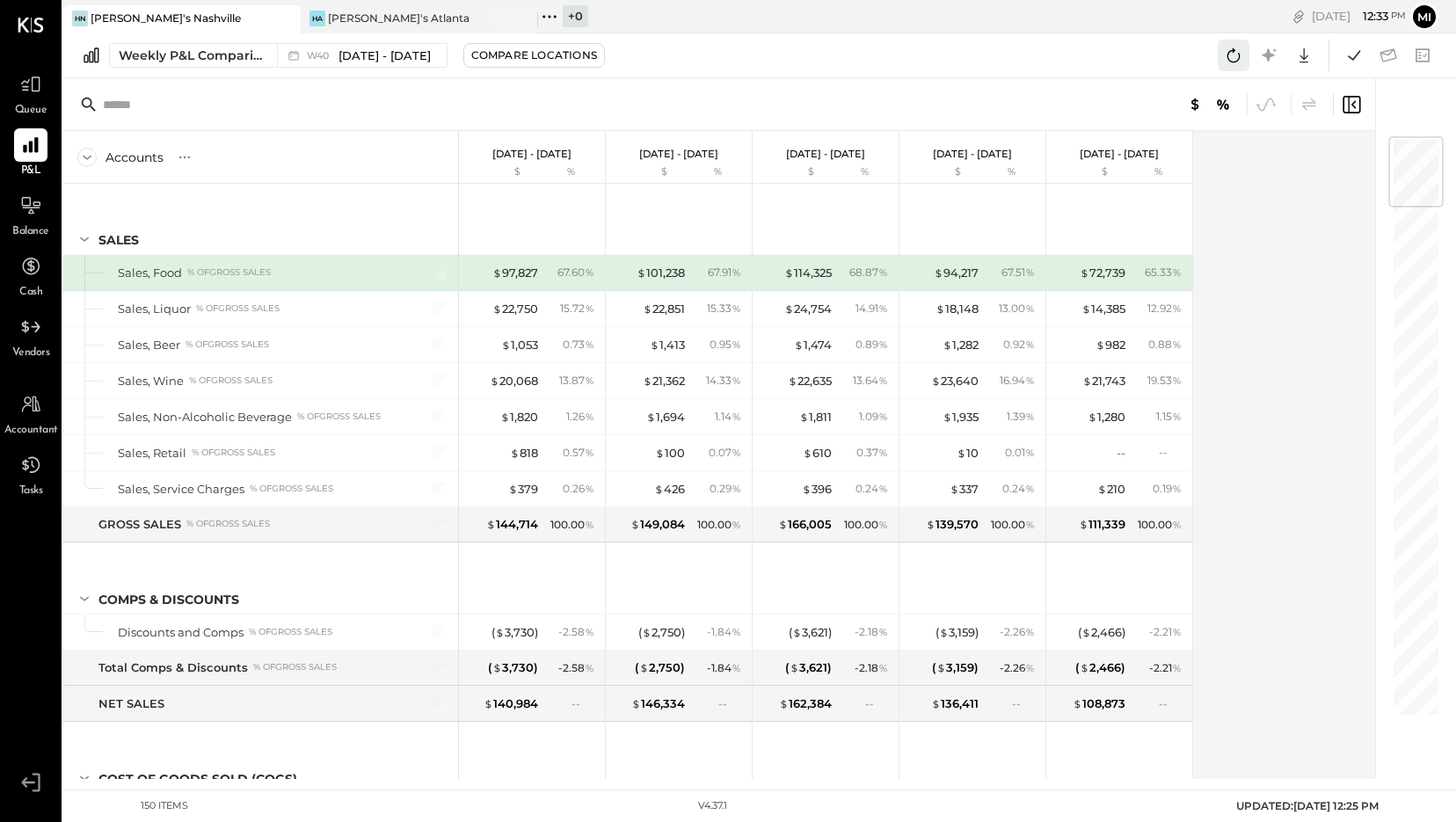
click at [1233, 52] on icon at bounding box center [1234, 56] width 23 height 23
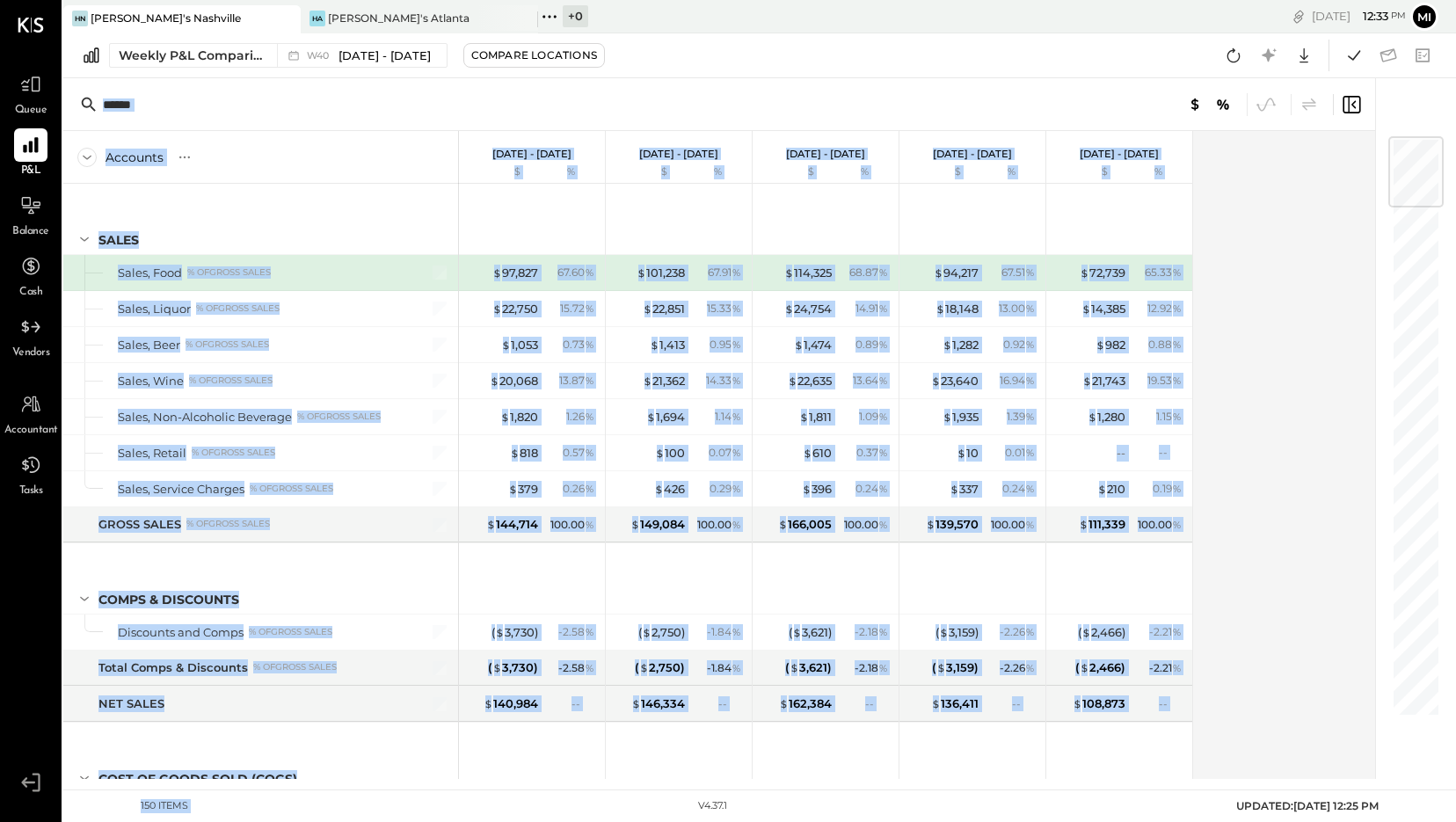
click at [1233, 52] on div "Weekly P&L Comparison W40 [DATE] - [DATE] Compare Locations Google Sheets Excel" at bounding box center [759, 56] width 1393 height 45
click at [1296, 585] on div "Accounts S % GL [DATE] - [DATE] $ % [DATE] - [DATE] $ % [DATE] - [DATE] $ % [DA…" at bounding box center [720, 455] width 1315 height 648
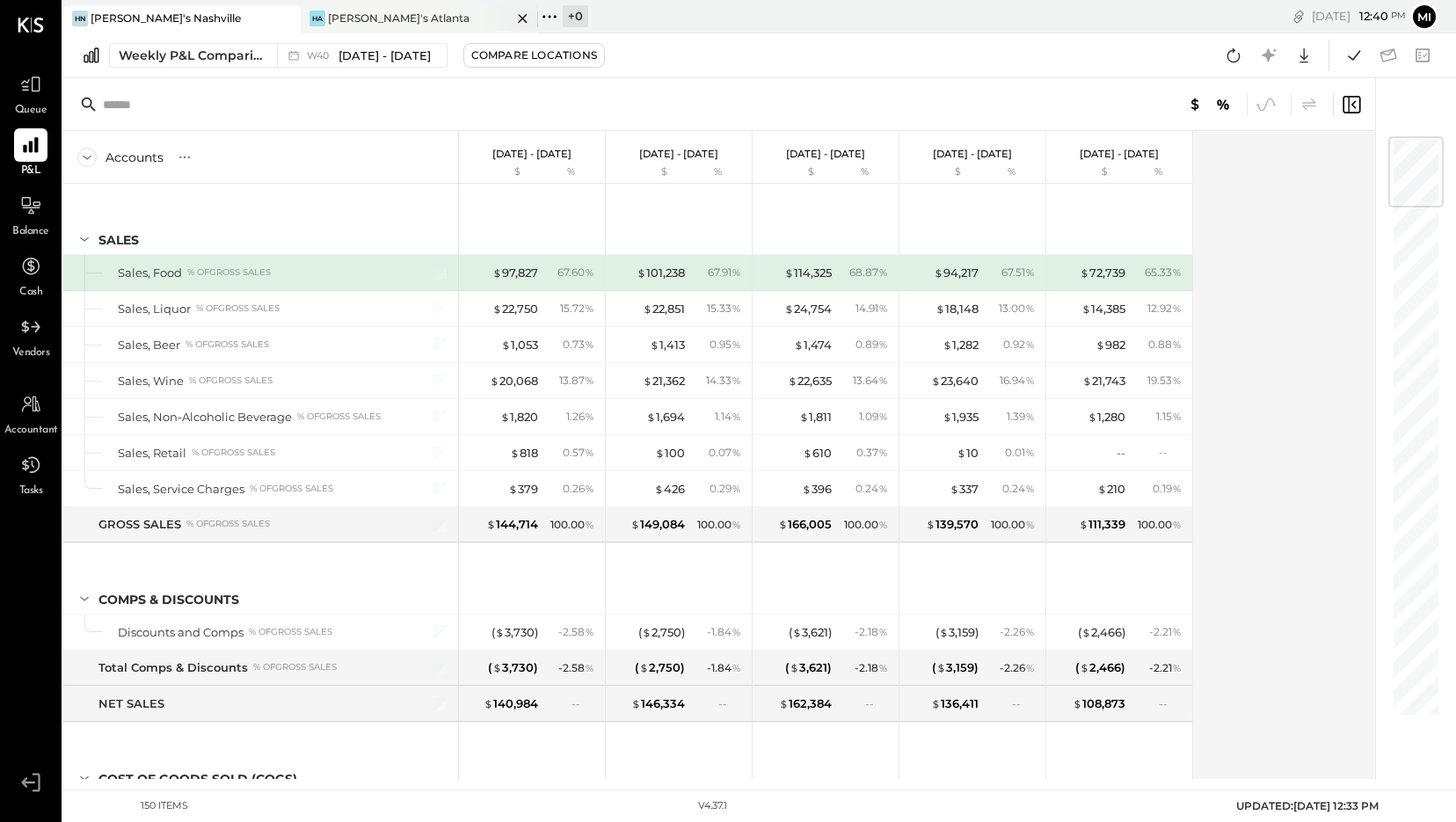
click at [418, 26] on div "HA [PERSON_NAME]'s [GEOGRAPHIC_DATA]" at bounding box center [407, 19] width 211 height 16
